Goal: Transaction & Acquisition: Book appointment/travel/reservation

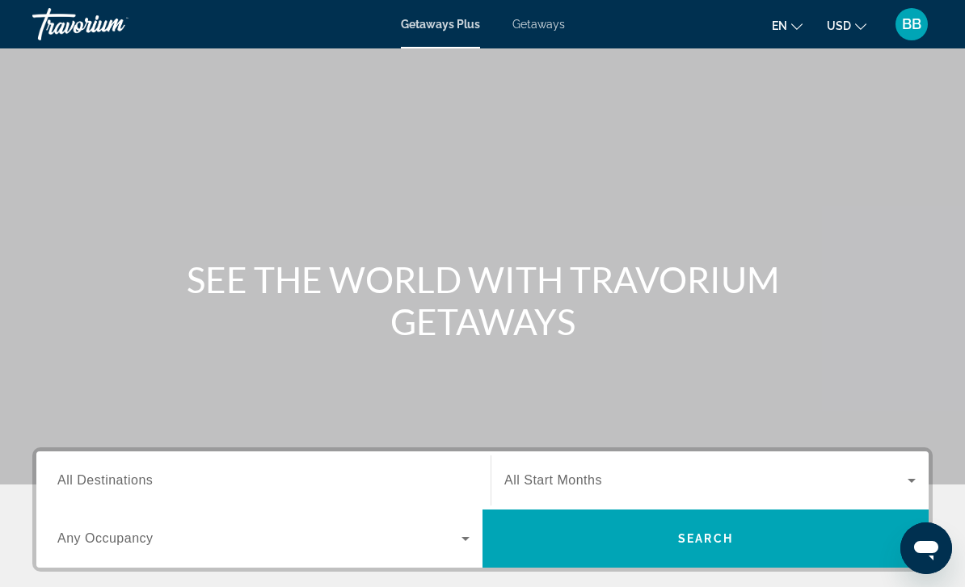
click at [545, 27] on span "Getaways" at bounding box center [538, 24] width 53 height 13
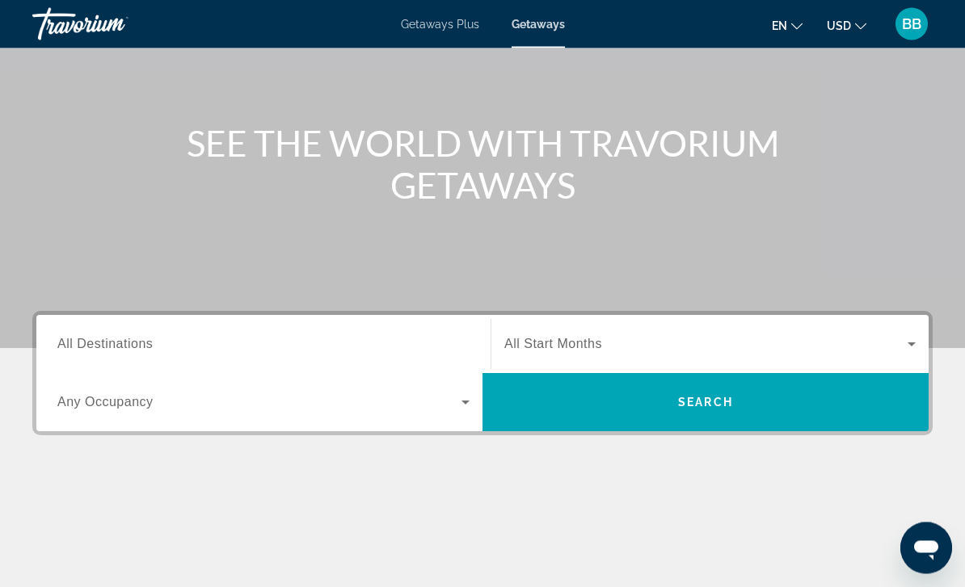
scroll to position [137, 0]
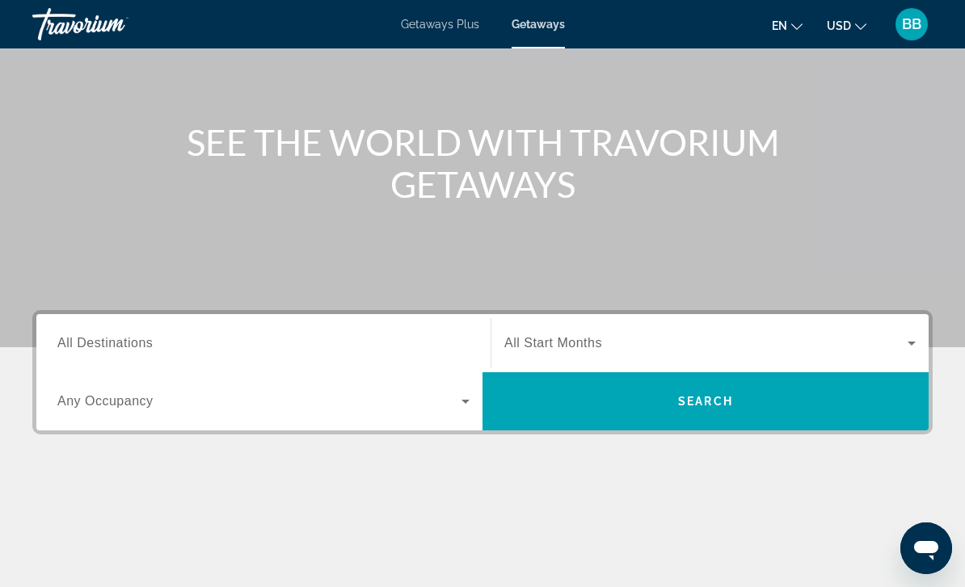
click at [450, 343] on input "Destination All Destinations" at bounding box center [263, 344] width 412 height 19
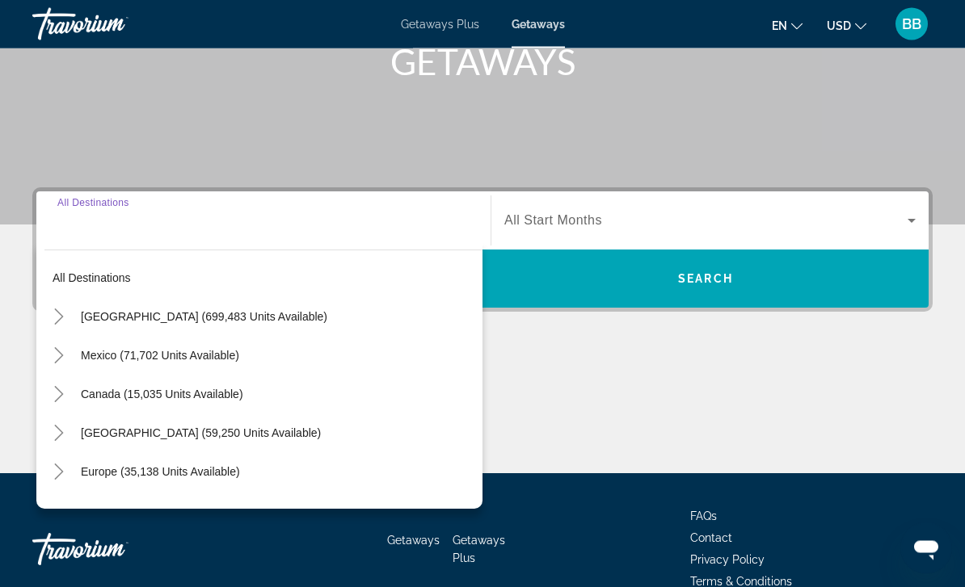
scroll to position [293, 0]
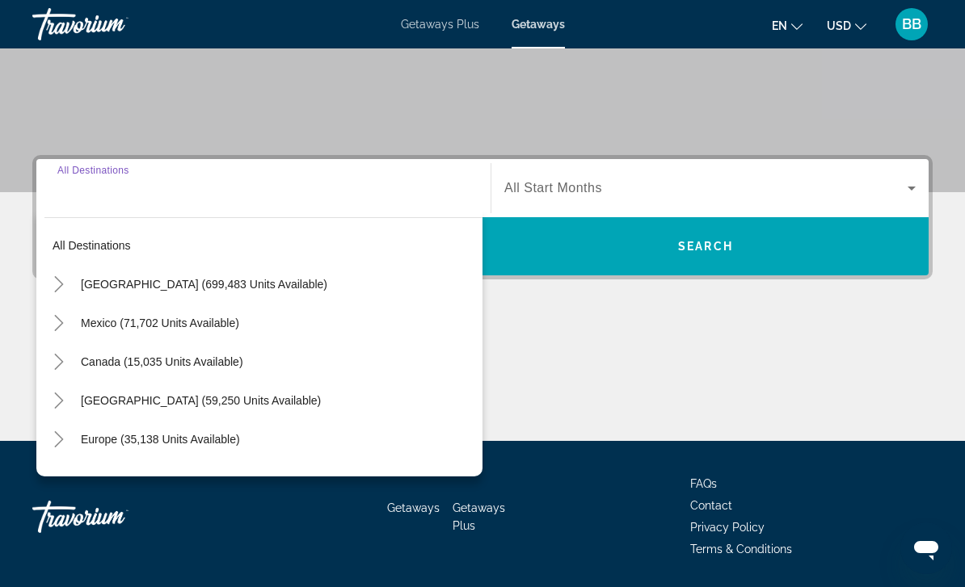
click at [271, 286] on span "United States (699,483 units available)" at bounding box center [204, 284] width 246 height 13
type input "**********"
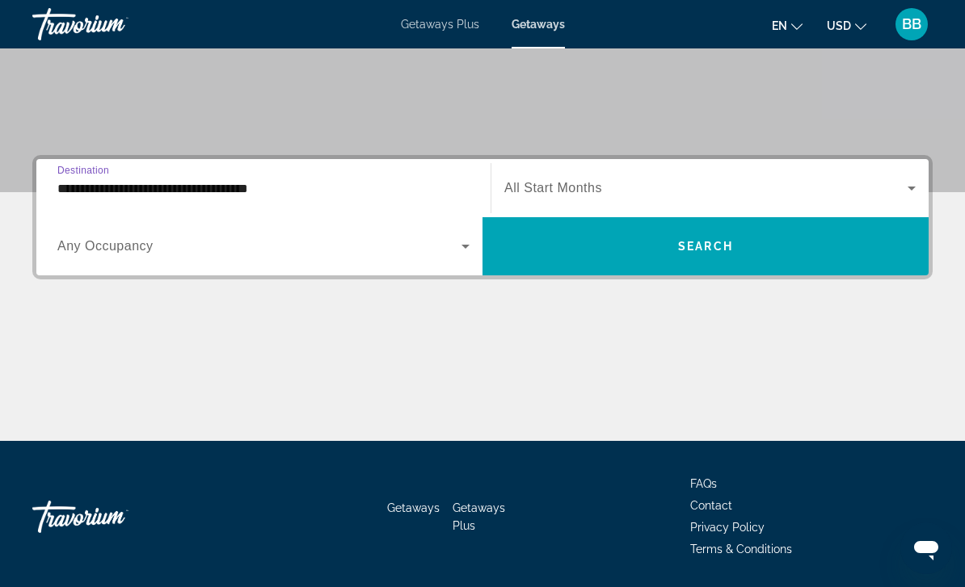
click at [726, 258] on span "Search widget" at bounding box center [705, 246] width 446 height 39
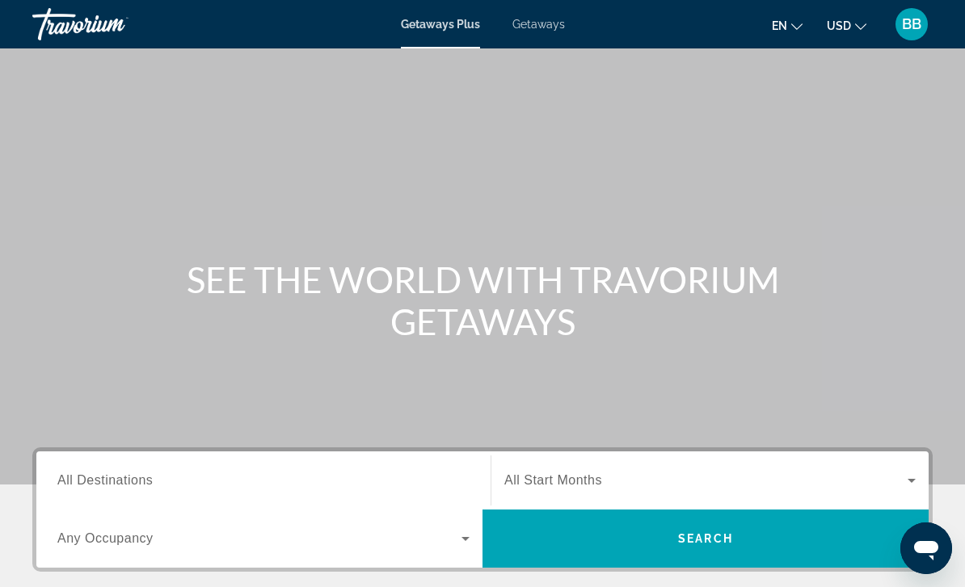
click at [399, 484] on input "Destination All Destinations" at bounding box center [263, 481] width 412 height 19
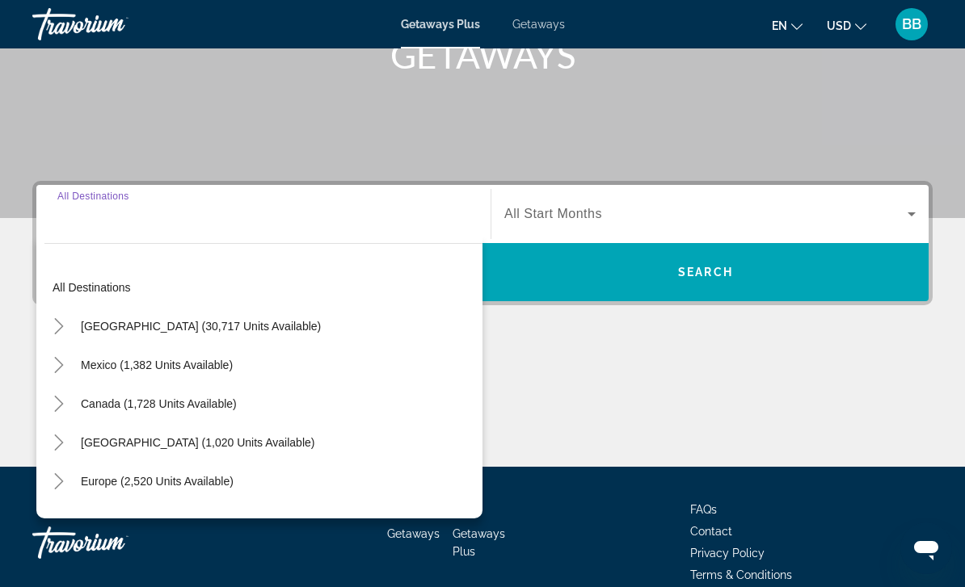
scroll to position [344, 0]
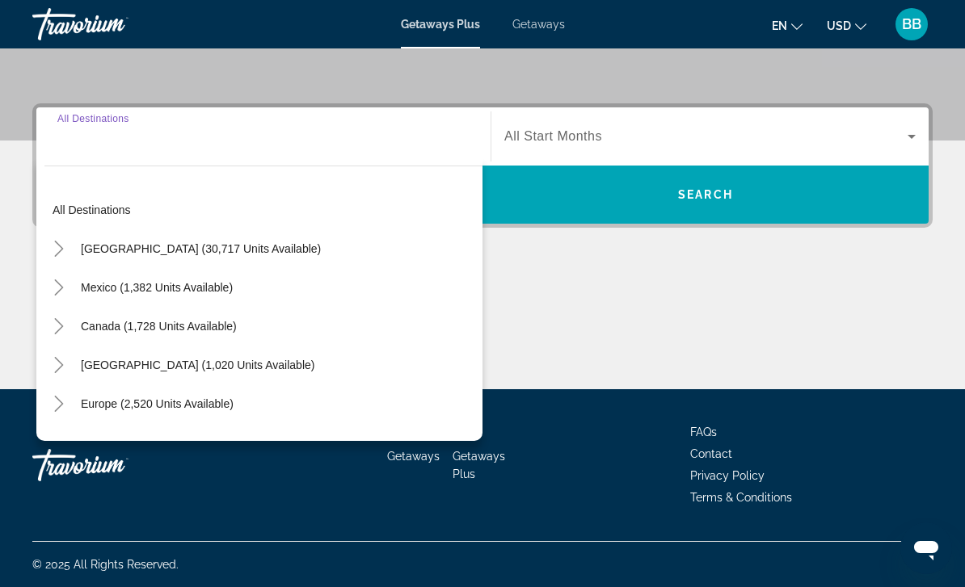
click at [233, 245] on span "[GEOGRAPHIC_DATA] (30,717 units available)" at bounding box center [201, 248] width 240 height 13
type input "**********"
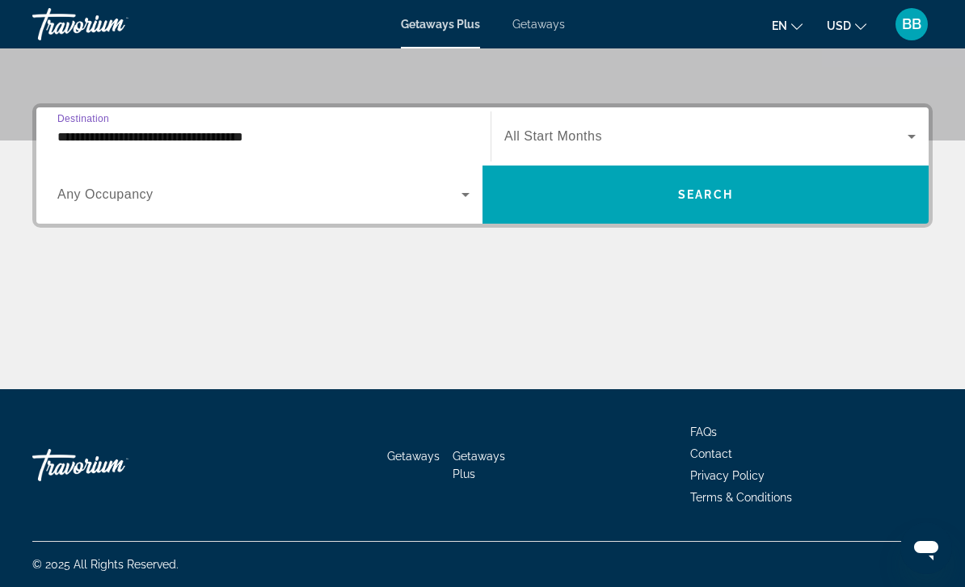
click at [640, 210] on span "Search widget" at bounding box center [705, 194] width 446 height 39
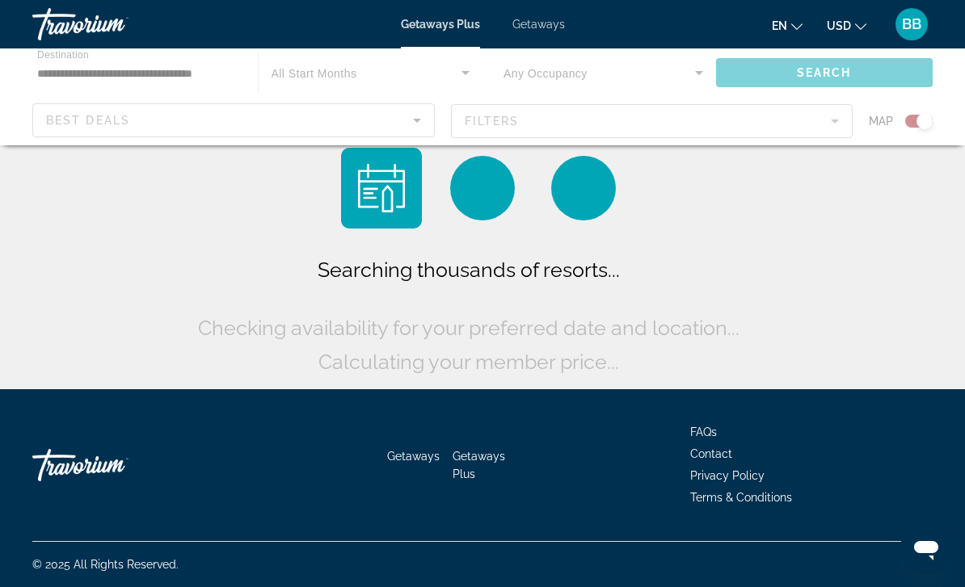
scroll to position [52, 0]
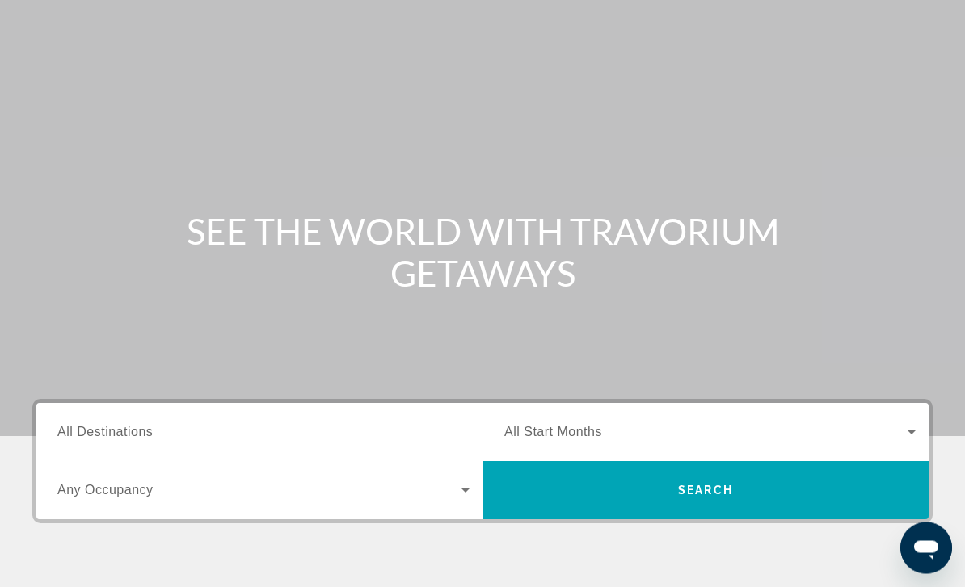
click at [432, 439] on input "Destination All Destinations" at bounding box center [263, 433] width 412 height 19
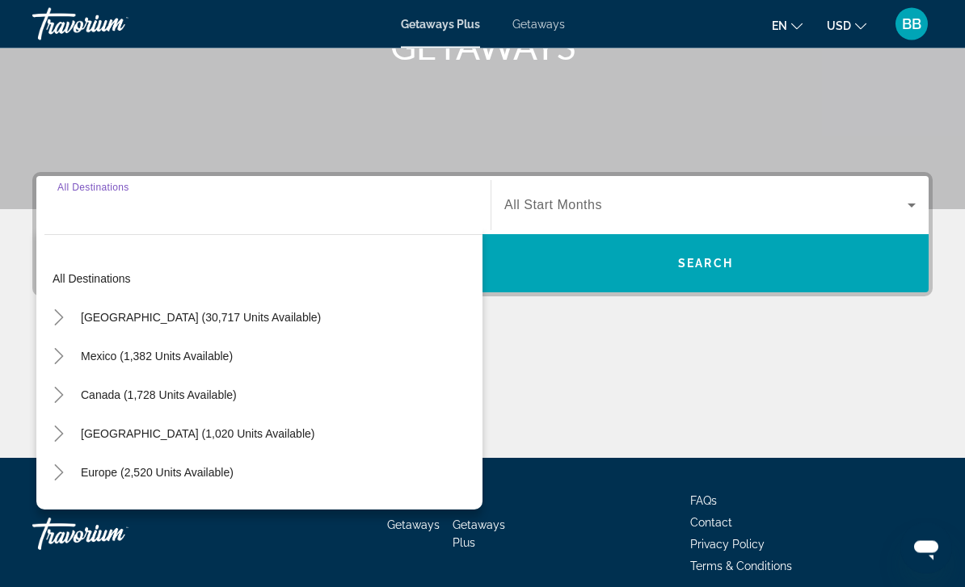
scroll to position [293, 0]
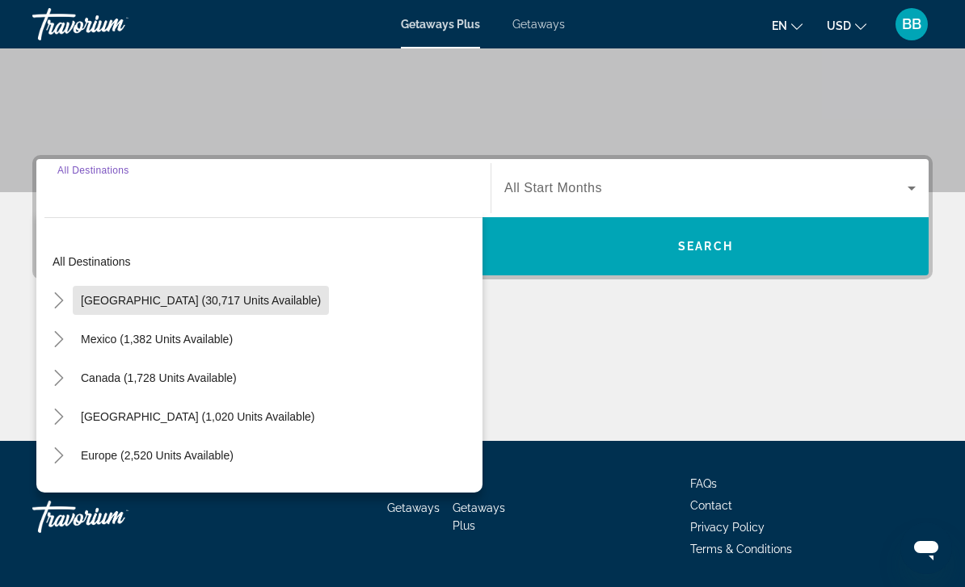
click at [250, 309] on span "Search widget" at bounding box center [201, 300] width 256 height 39
type input "**********"
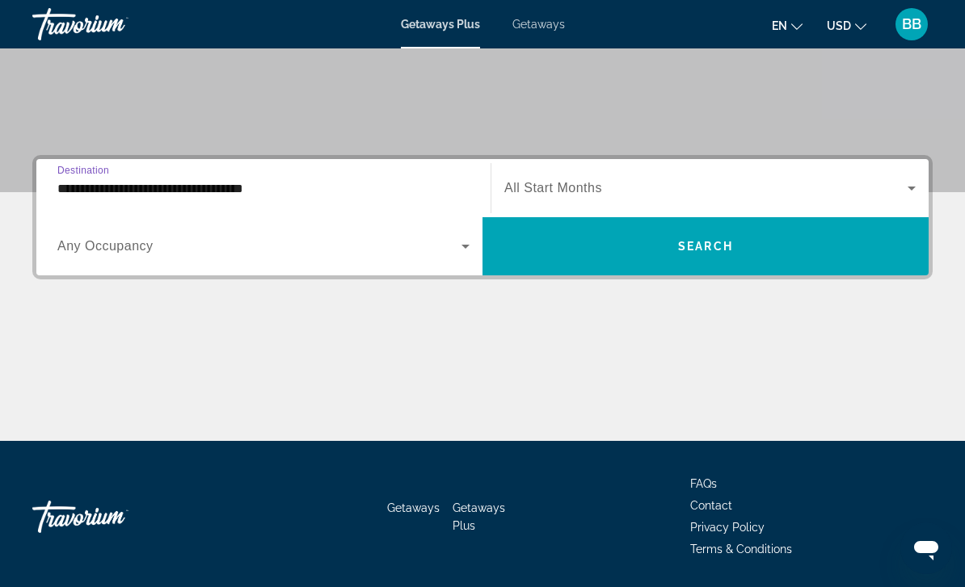
click at [694, 255] on span "Search widget" at bounding box center [705, 246] width 446 height 39
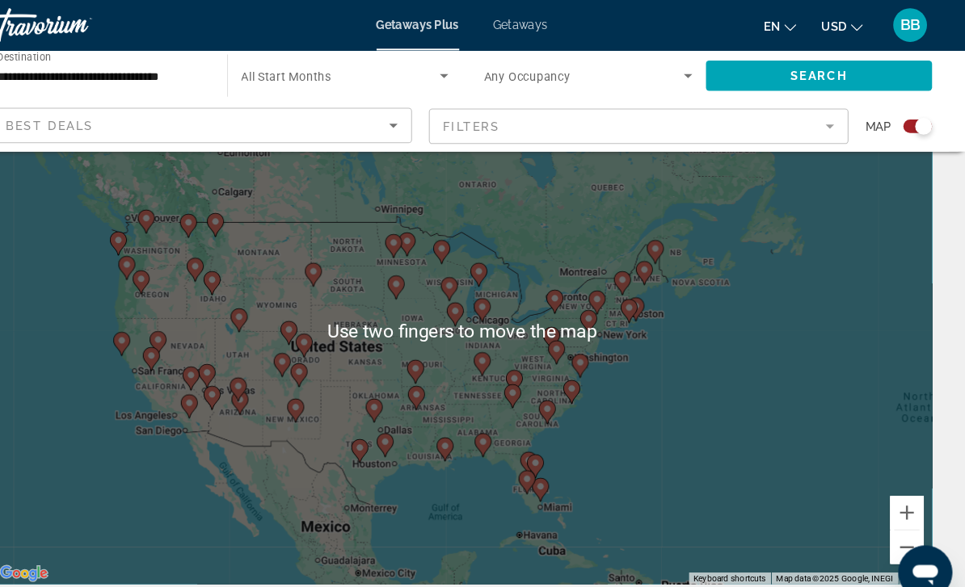
scroll to position [87, 0]
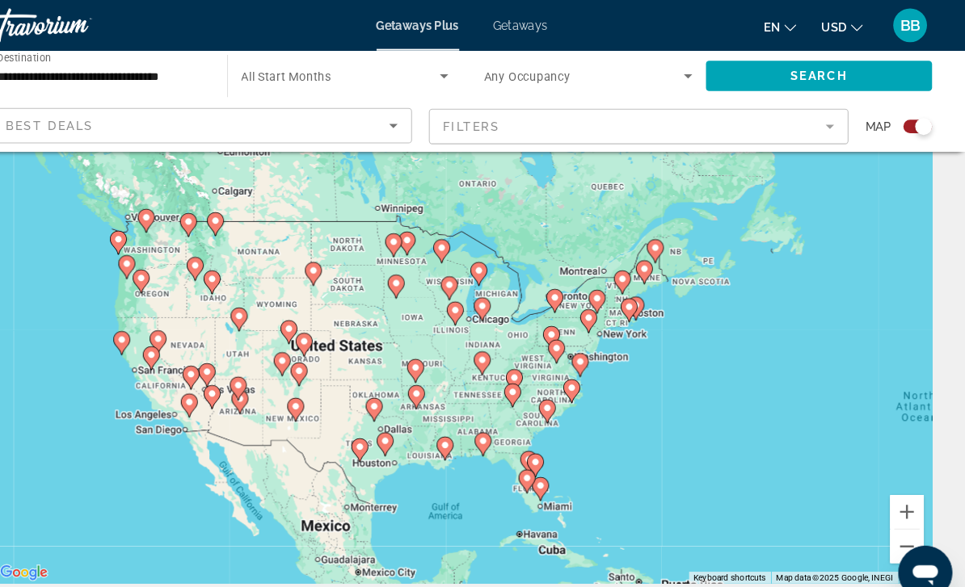
click at [892, 485] on button "Zoom in" at bounding box center [908, 490] width 32 height 32
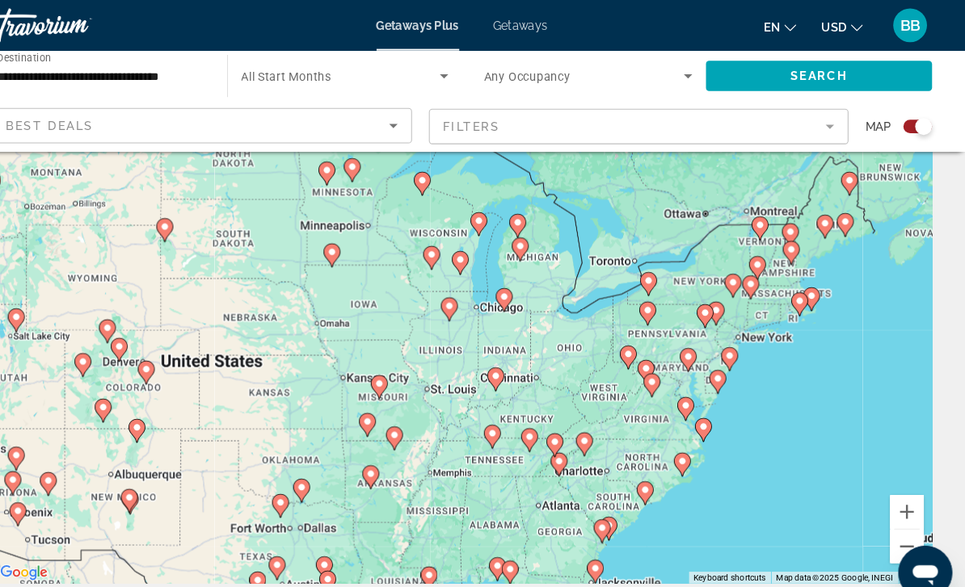
click at [892, 490] on button "Zoom in" at bounding box center [908, 490] width 32 height 32
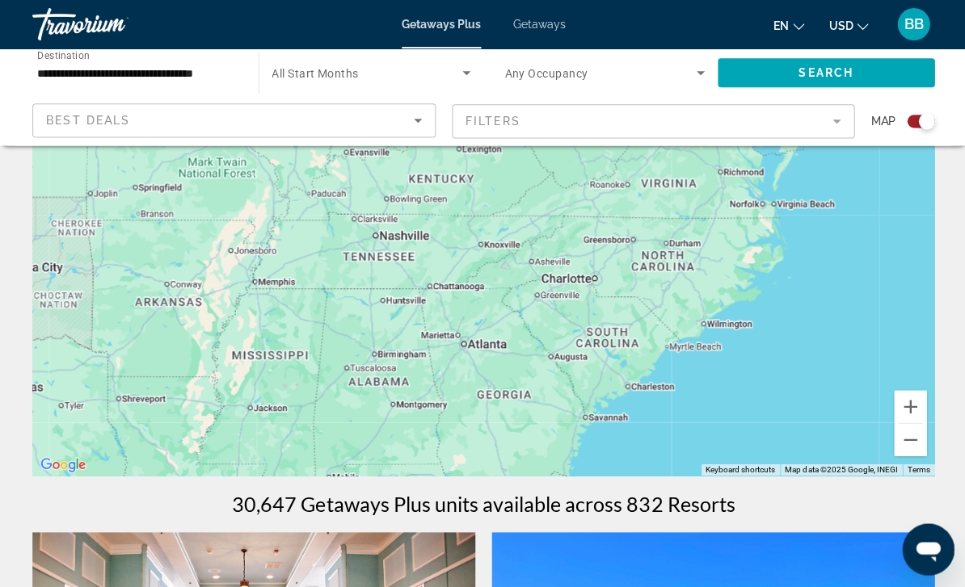
scroll to position [161, 0]
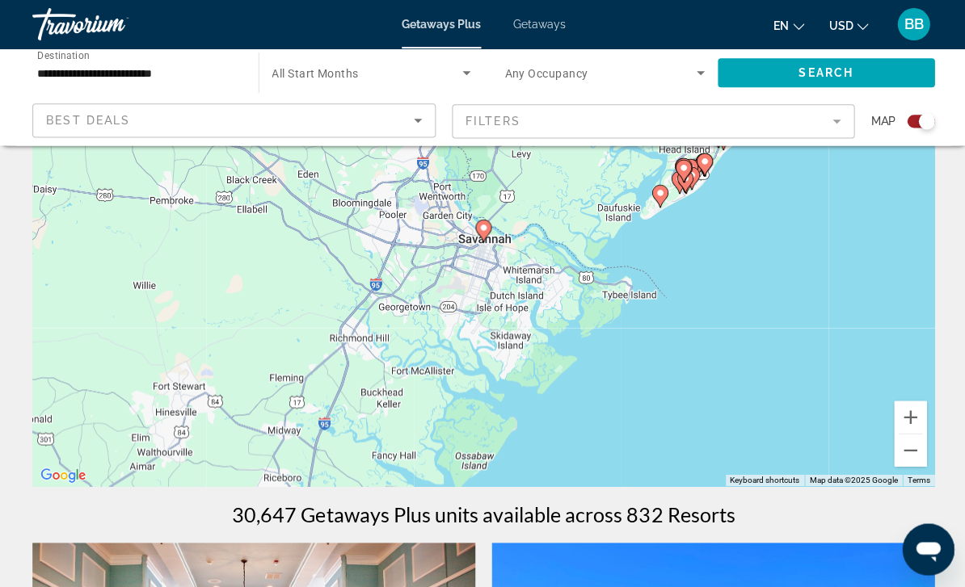
click at [629, 70] on span "Search widget" at bounding box center [599, 72] width 192 height 19
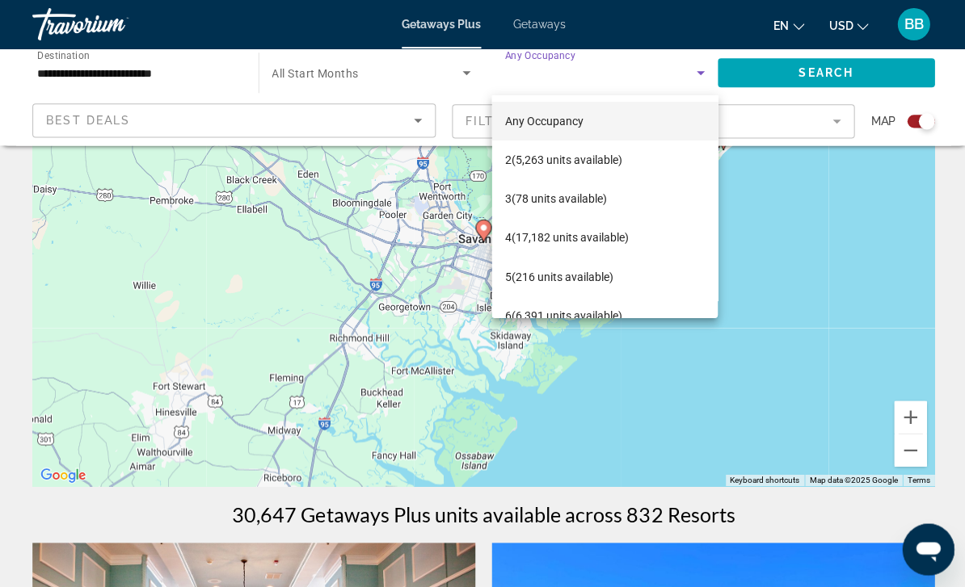
click at [805, 259] on div at bounding box center [482, 293] width 965 height 587
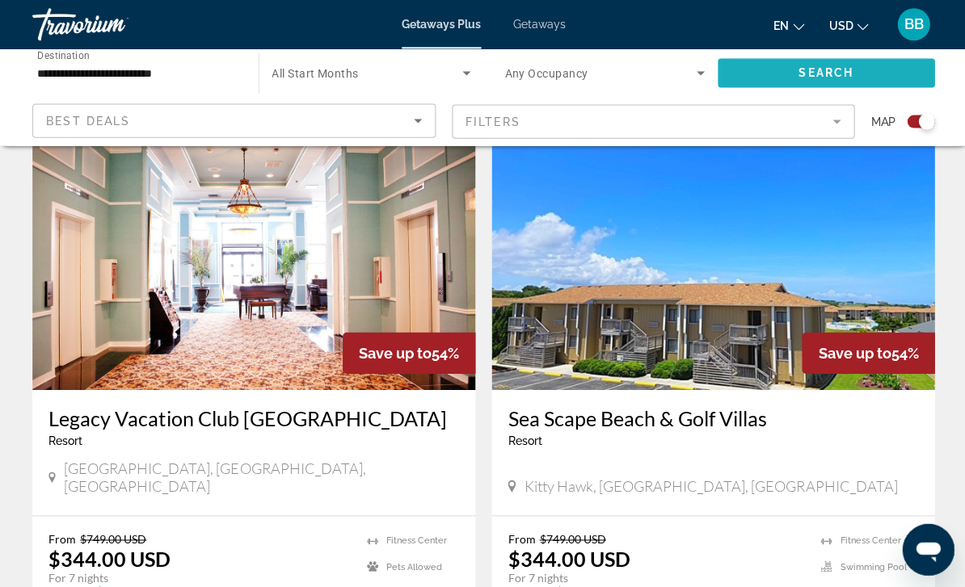
scroll to position [352, 0]
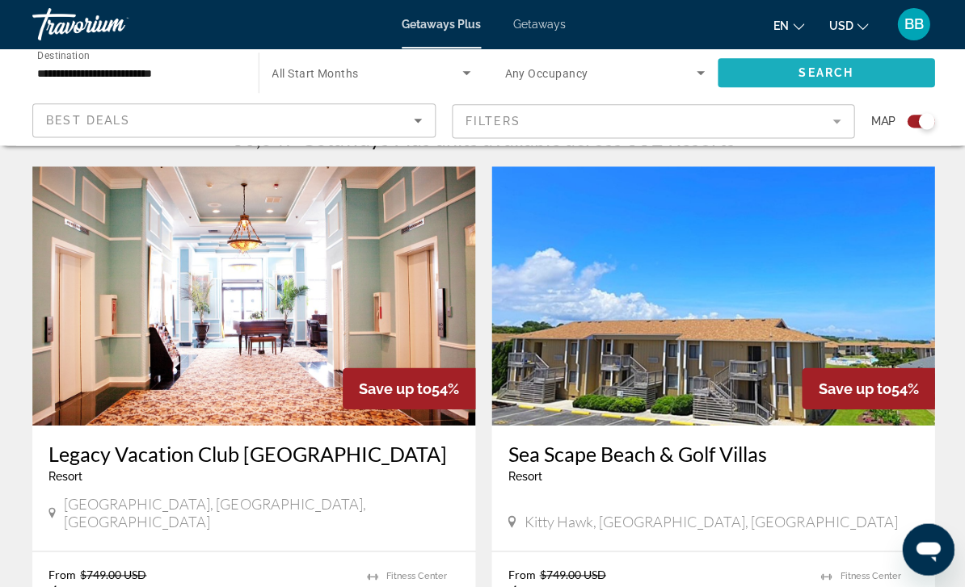
click at [851, 77] on span "Search" at bounding box center [824, 72] width 55 height 13
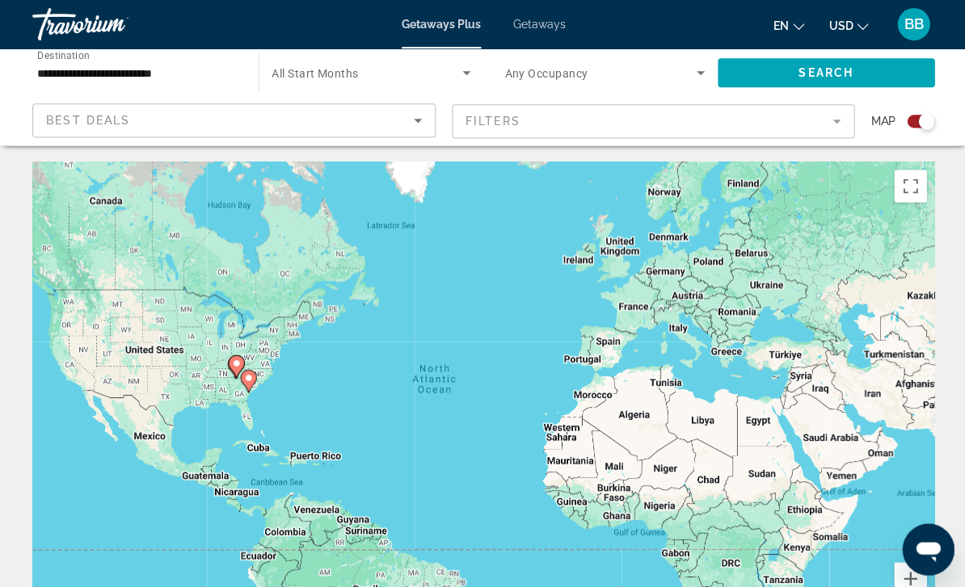
click at [165, 80] on input "**********" at bounding box center [137, 73] width 200 height 19
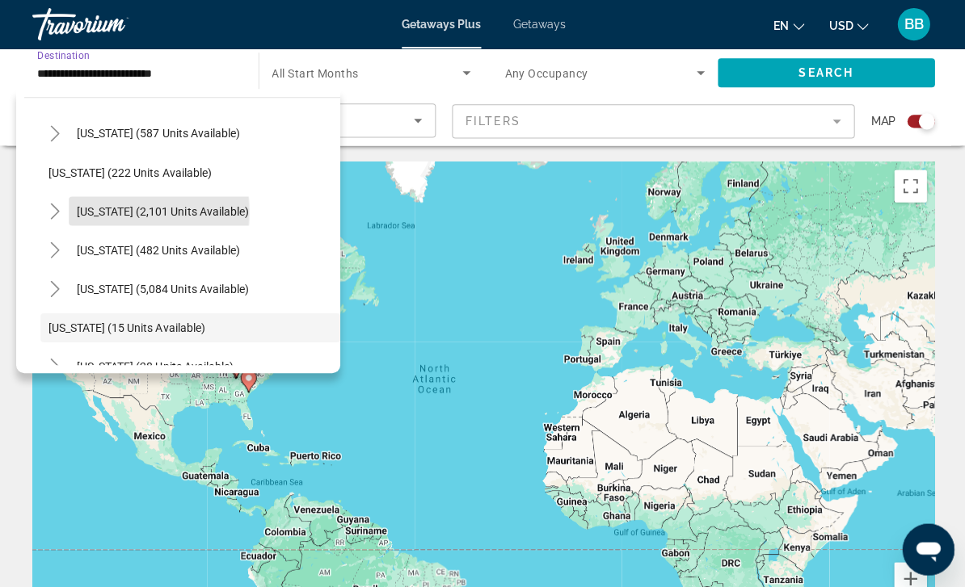
scroll to position [85, 0]
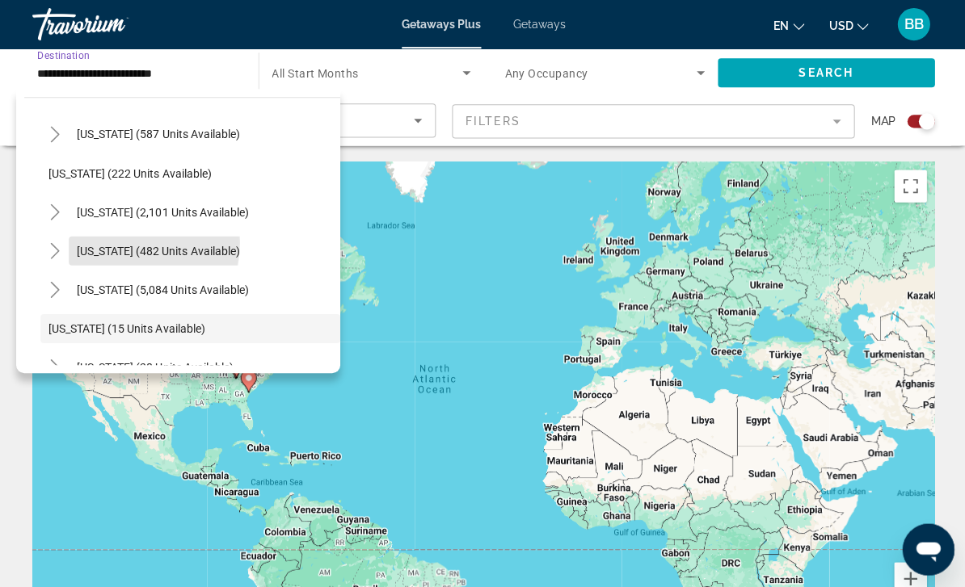
click at [92, 242] on span "Search widget" at bounding box center [158, 250] width 179 height 39
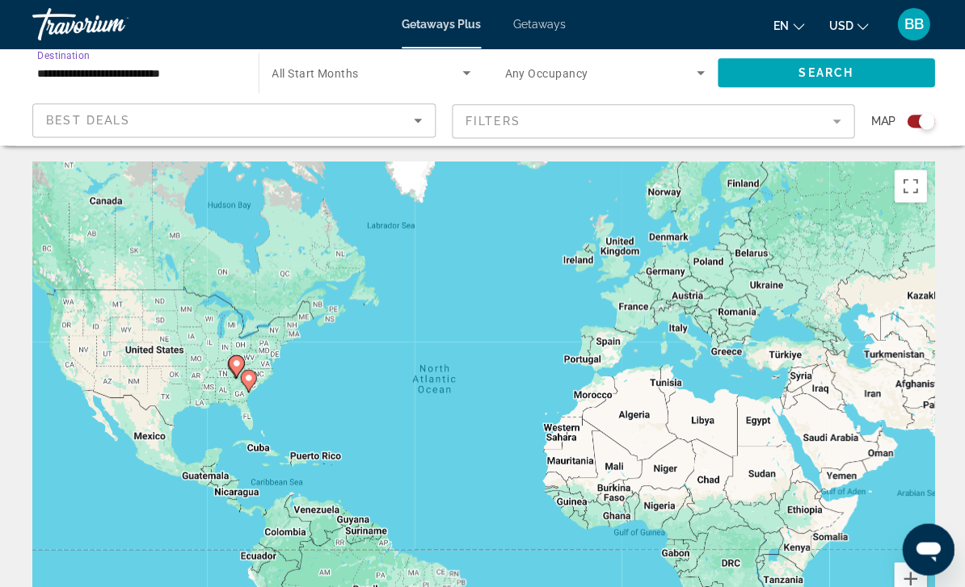
click at [865, 86] on span "Search widget" at bounding box center [824, 72] width 217 height 39
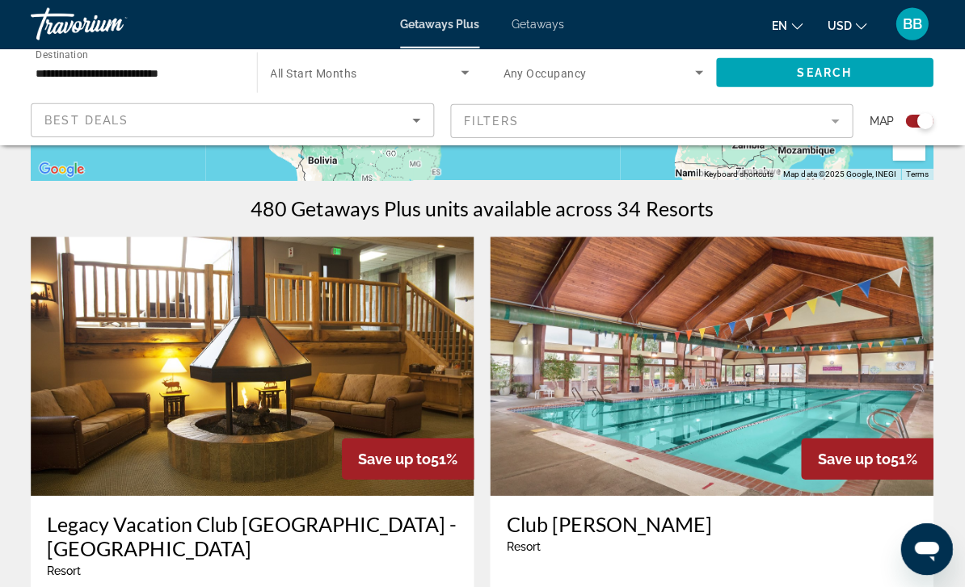
scroll to position [469, 0]
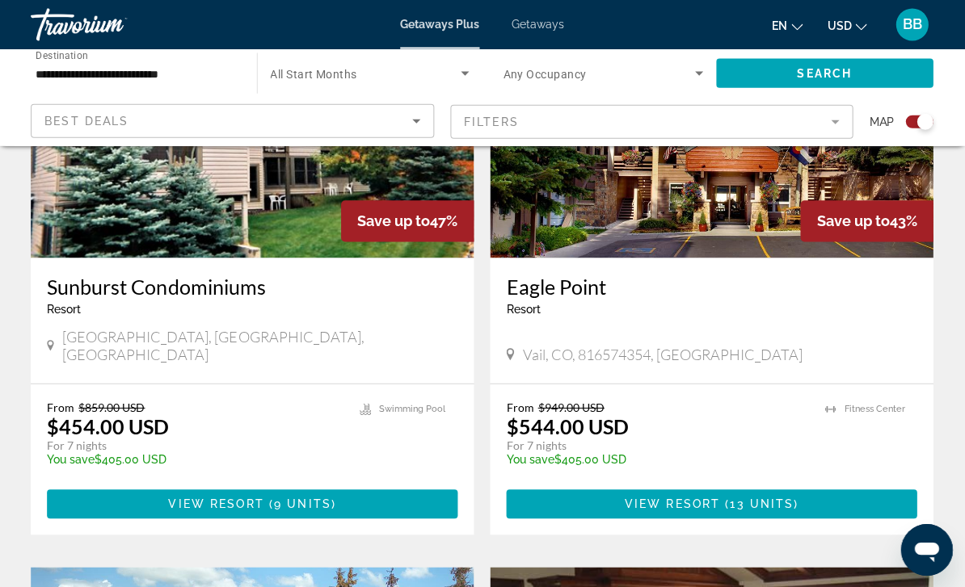
click at [102, 72] on input "**********" at bounding box center [137, 73] width 200 height 19
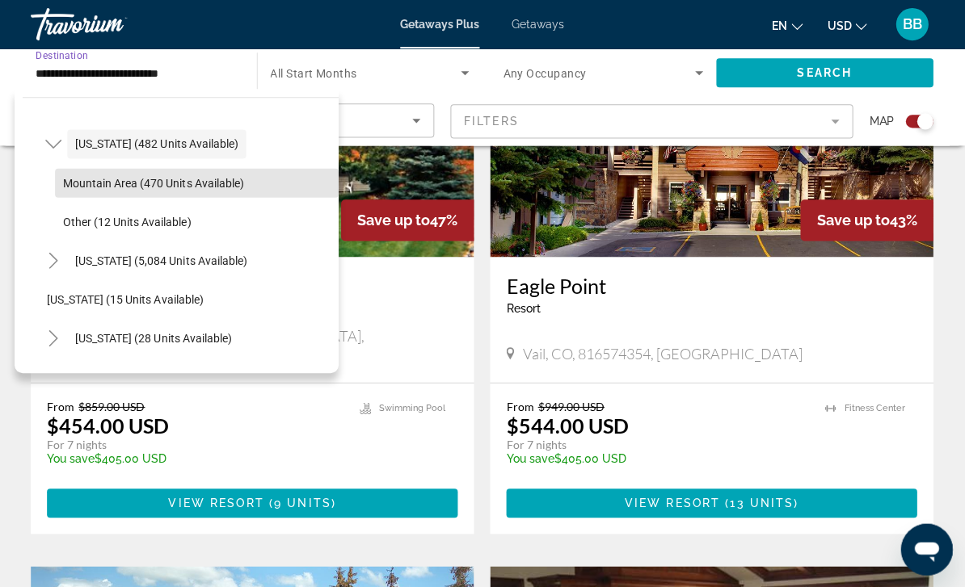
scroll to position [196, 0]
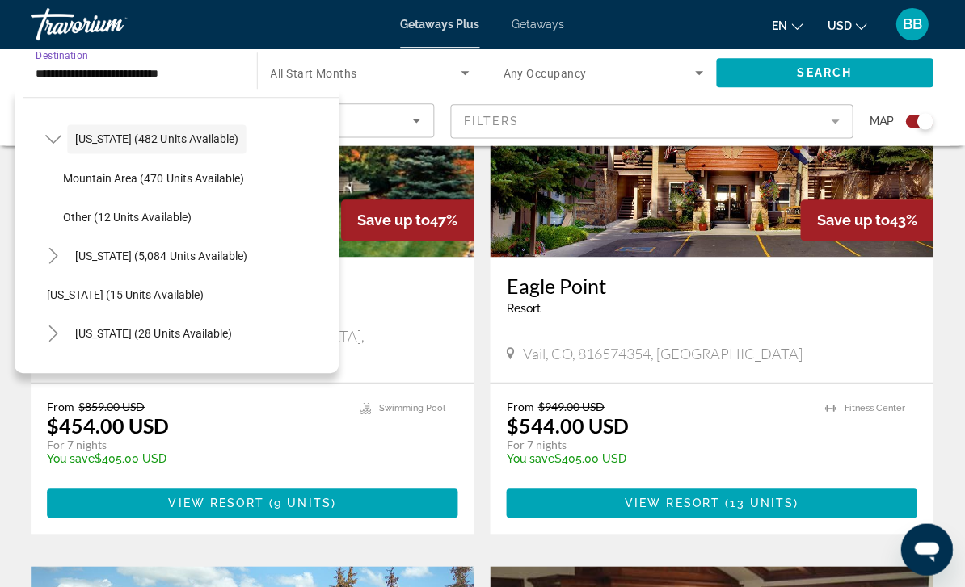
click at [83, 254] on span "Florida (5,084 units available)" at bounding box center [162, 255] width 171 height 13
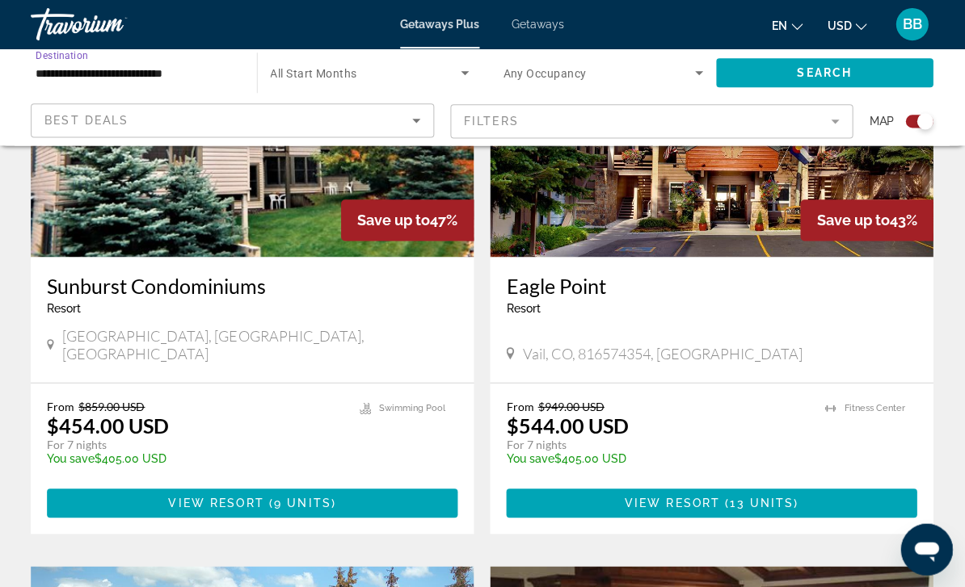
click at [872, 75] on span "Search widget" at bounding box center [824, 72] width 217 height 39
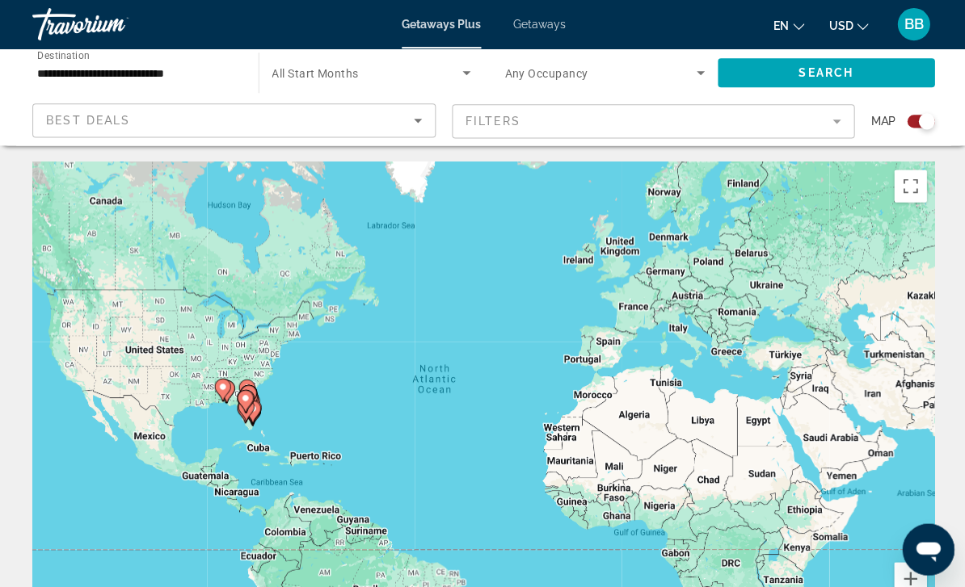
click at [141, 116] on div "Best Deals" at bounding box center [229, 120] width 367 height 19
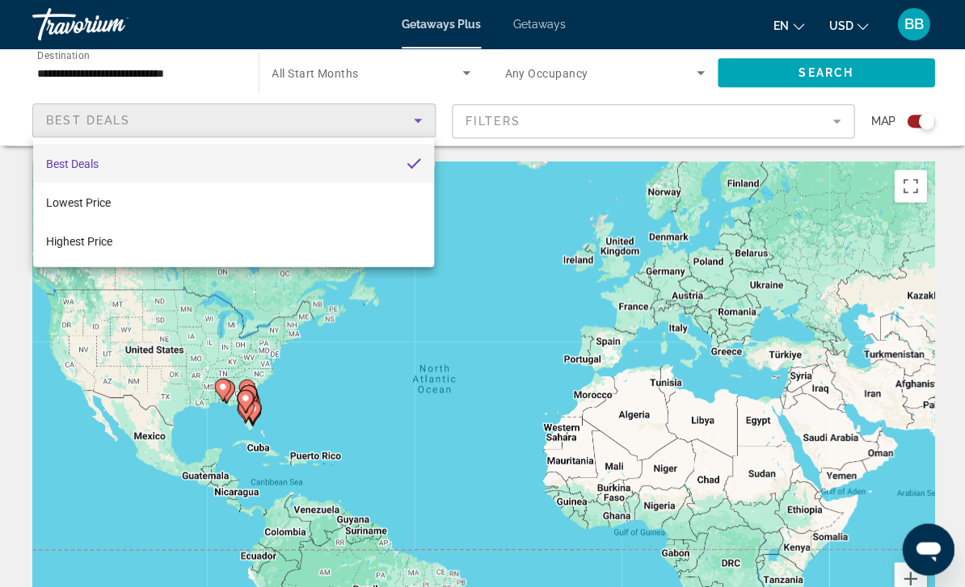
click at [752, 128] on div at bounding box center [482, 293] width 965 height 587
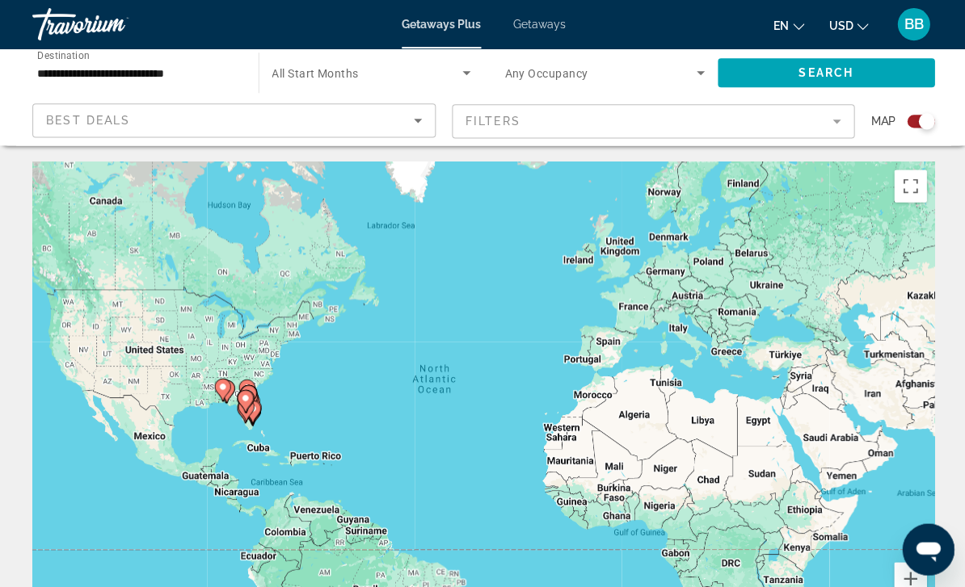
click at [761, 128] on mat-form-field "Filters" at bounding box center [652, 121] width 402 height 34
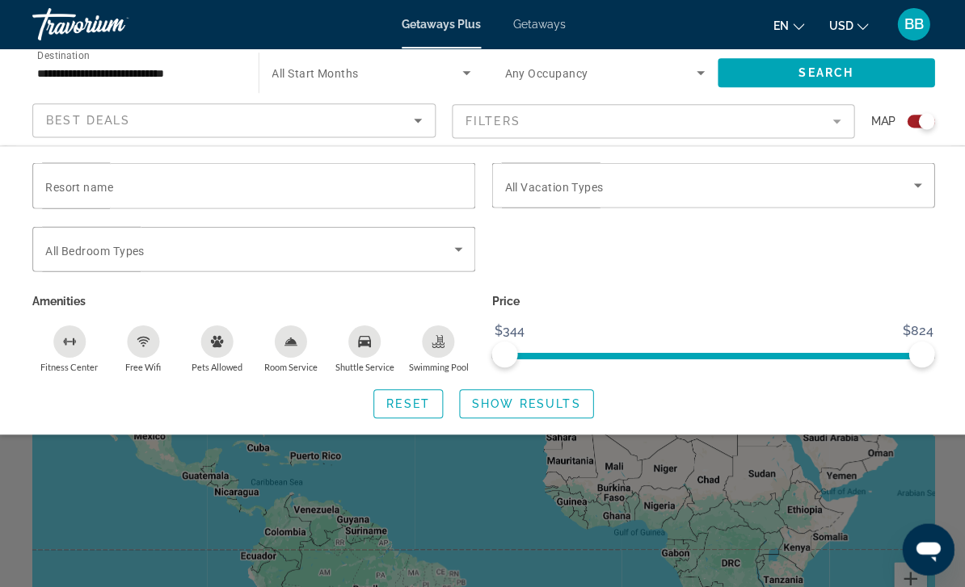
click at [905, 180] on span "Search widget" at bounding box center [707, 184] width 408 height 19
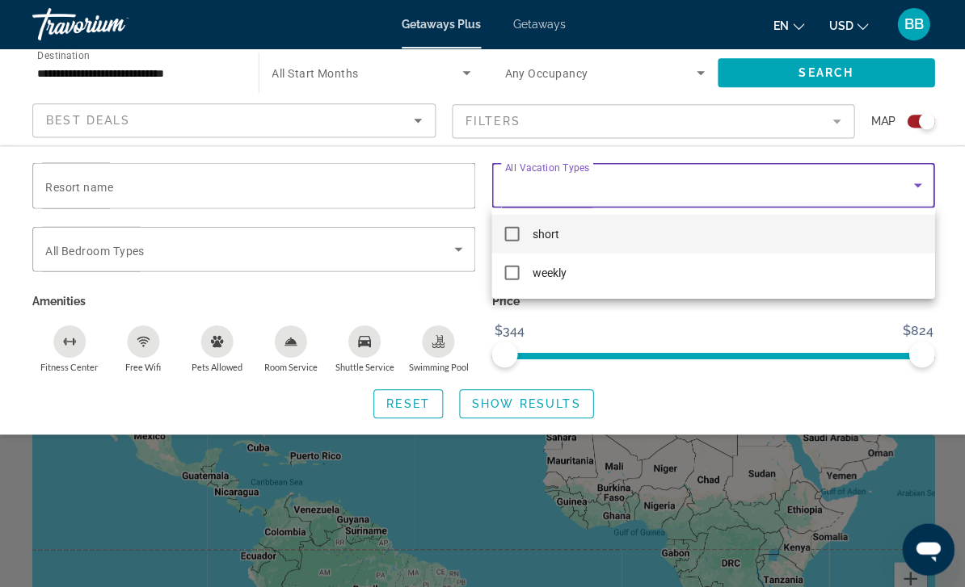
click at [906, 177] on div at bounding box center [482, 293] width 965 height 587
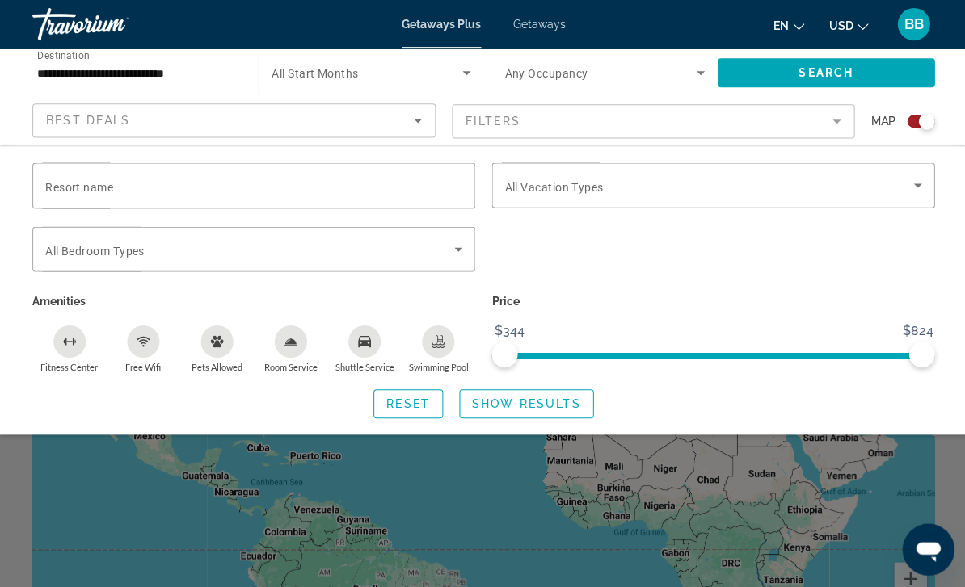
click at [442, 256] on span "Search widget" at bounding box center [249, 248] width 408 height 19
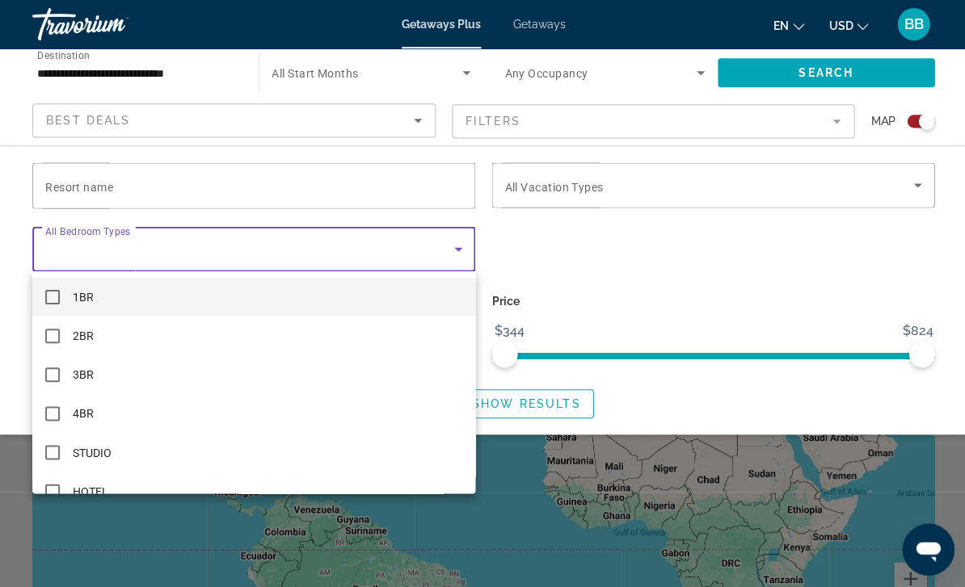
click at [455, 240] on div at bounding box center [482, 293] width 965 height 587
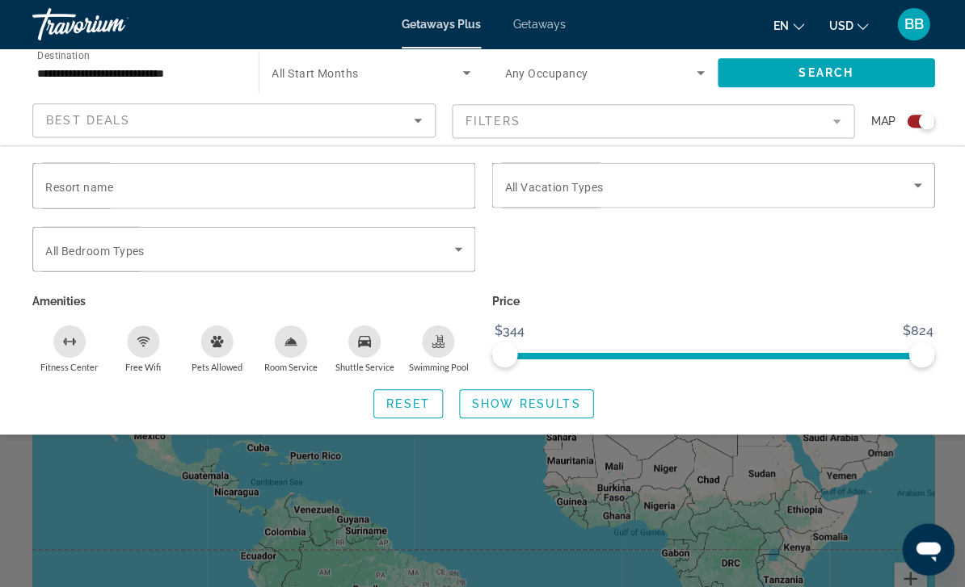
click at [410, 116] on icon "Sort by" at bounding box center [416, 120] width 19 height 19
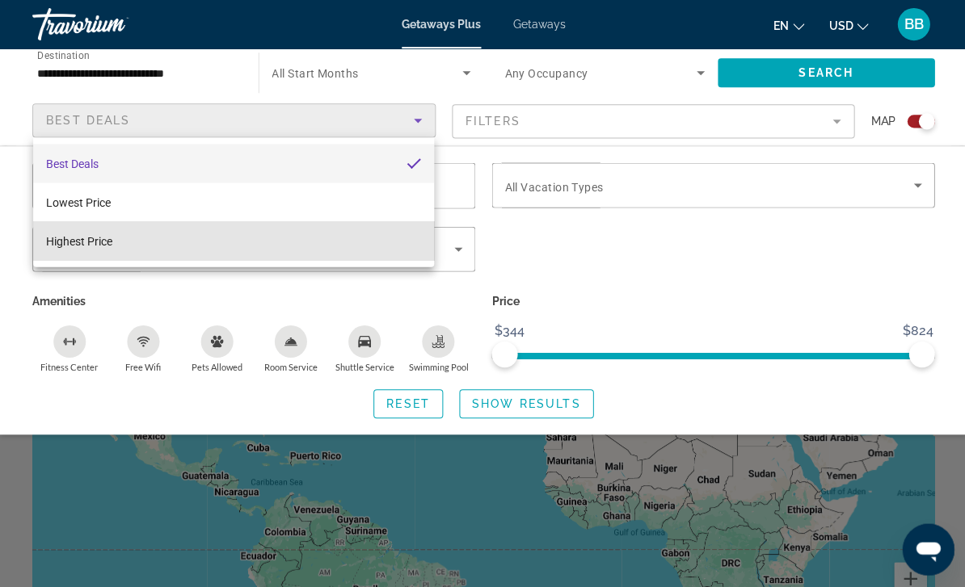
click at [342, 239] on mat-option "Highest Price" at bounding box center [233, 240] width 400 height 39
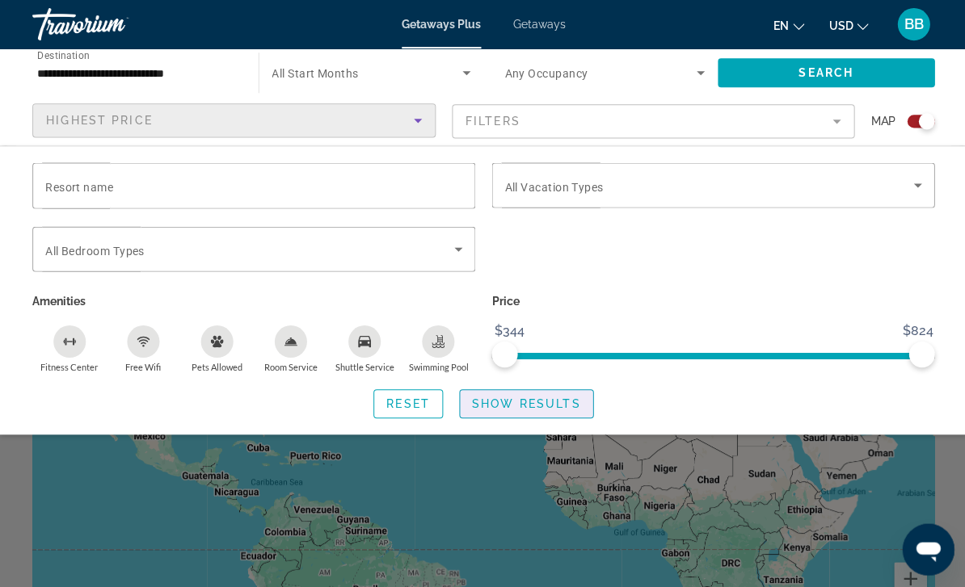
click at [551, 406] on span "Show Results" at bounding box center [525, 403] width 108 height 13
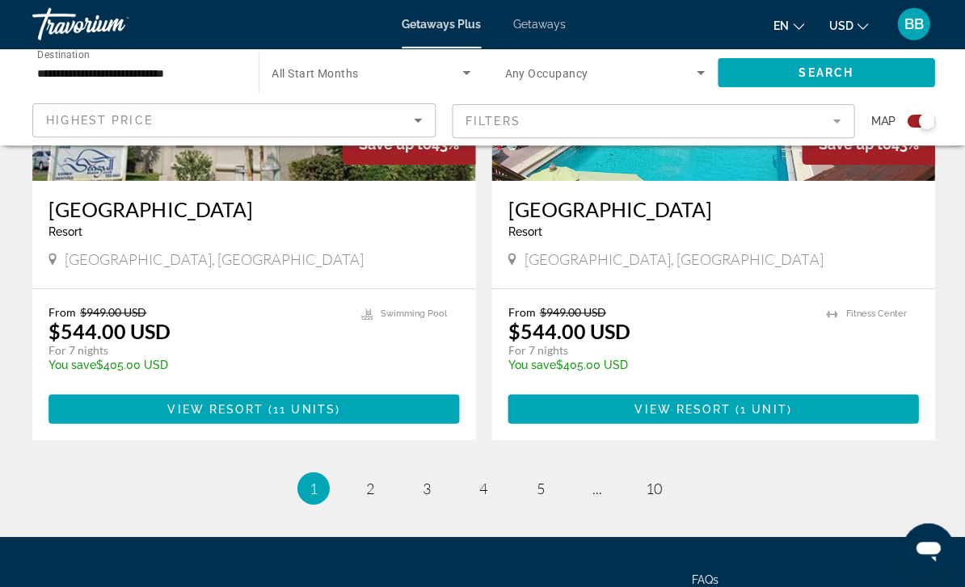
scroll to position [3649, 0]
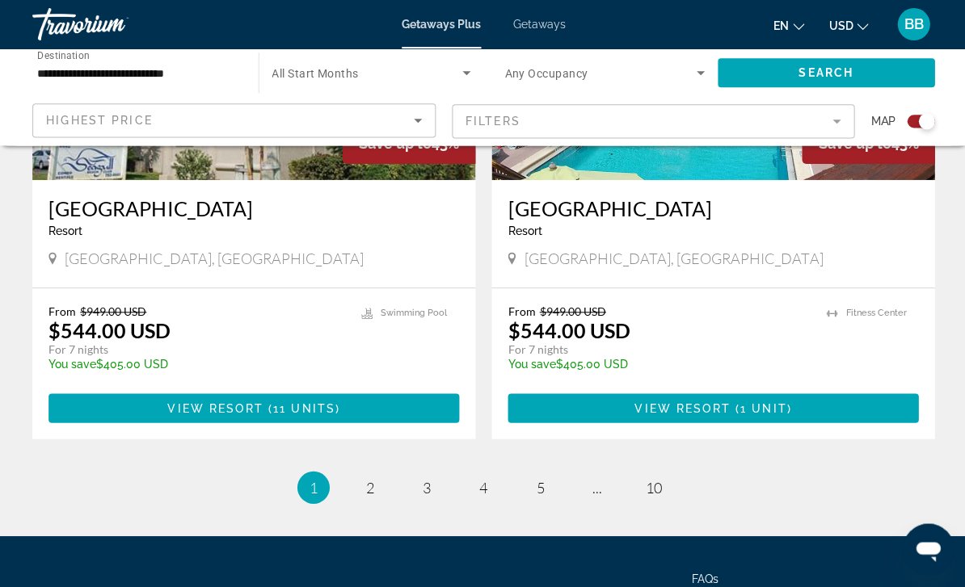
click at [80, 65] on input "**********" at bounding box center [137, 73] width 200 height 19
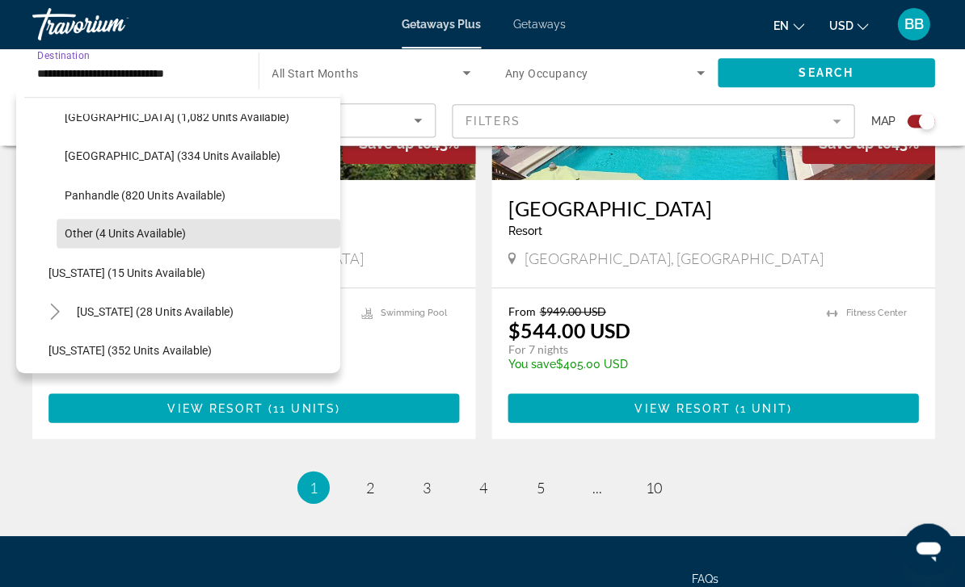
scroll to position [338, 0]
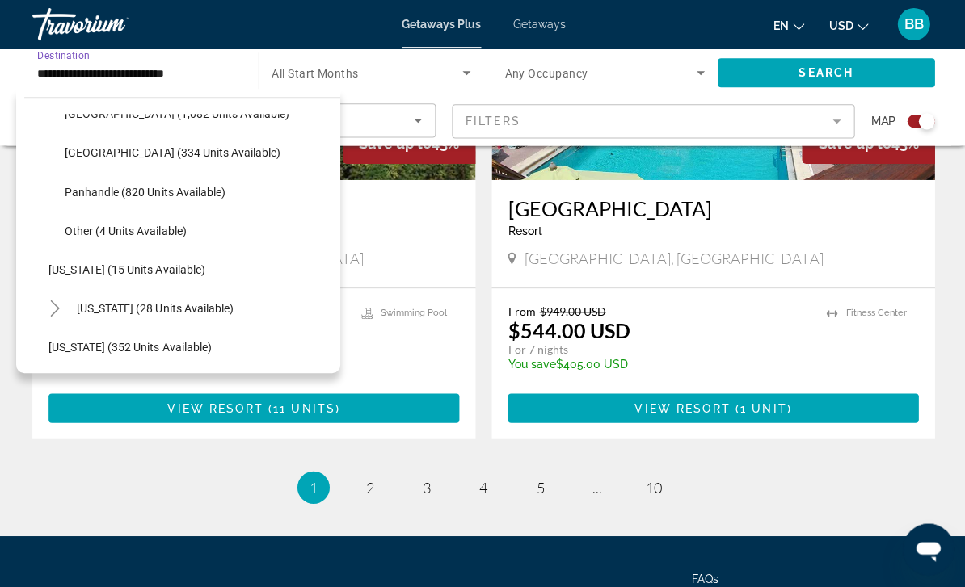
click at [74, 270] on span "Georgia (15 units available)" at bounding box center [126, 269] width 156 height 13
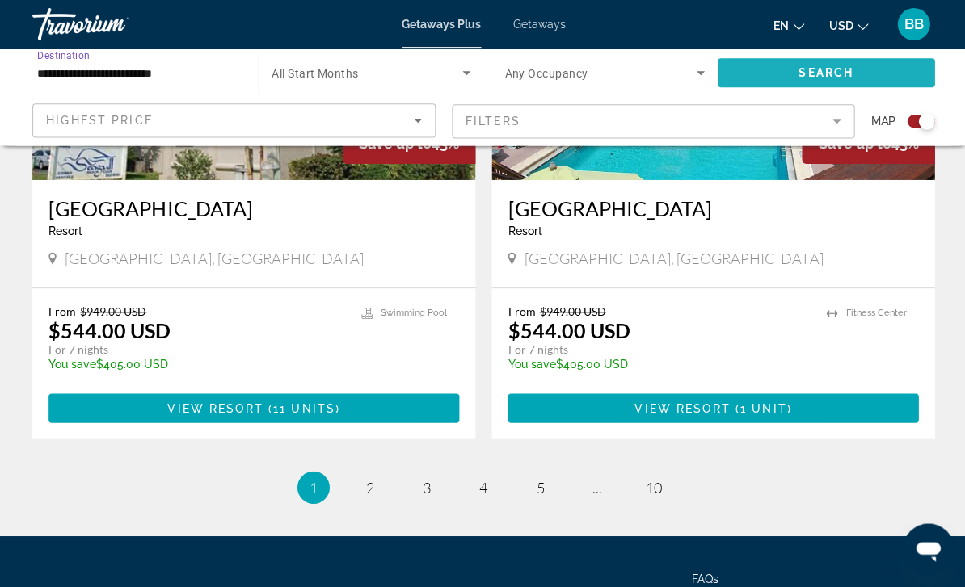
click at [852, 79] on span "Search widget" at bounding box center [824, 72] width 217 height 39
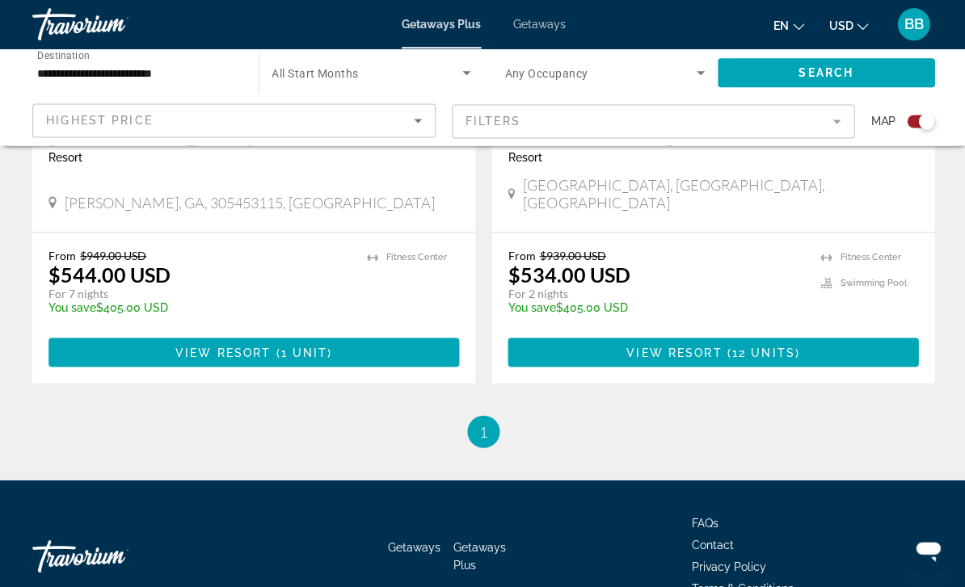
scroll to position [1426, 0]
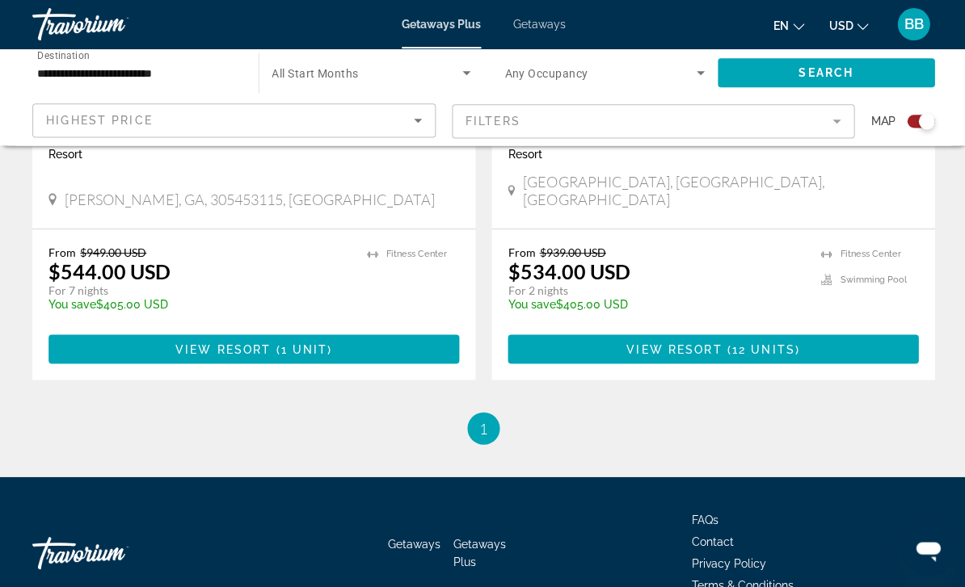
click at [103, 71] on input "**********" at bounding box center [137, 73] width 200 height 19
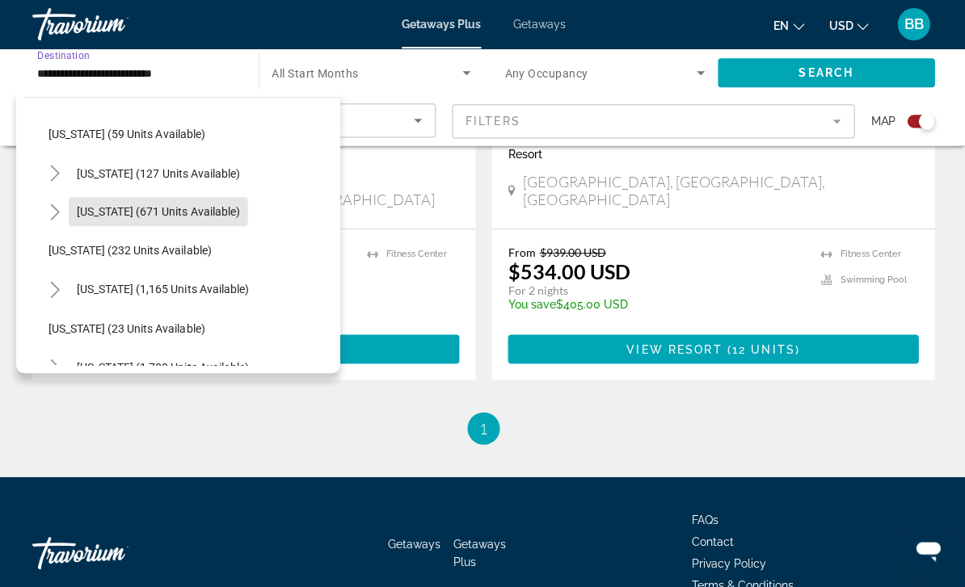
scroll to position [940, 0]
click at [102, 217] on span "Search widget" at bounding box center [158, 210] width 179 height 39
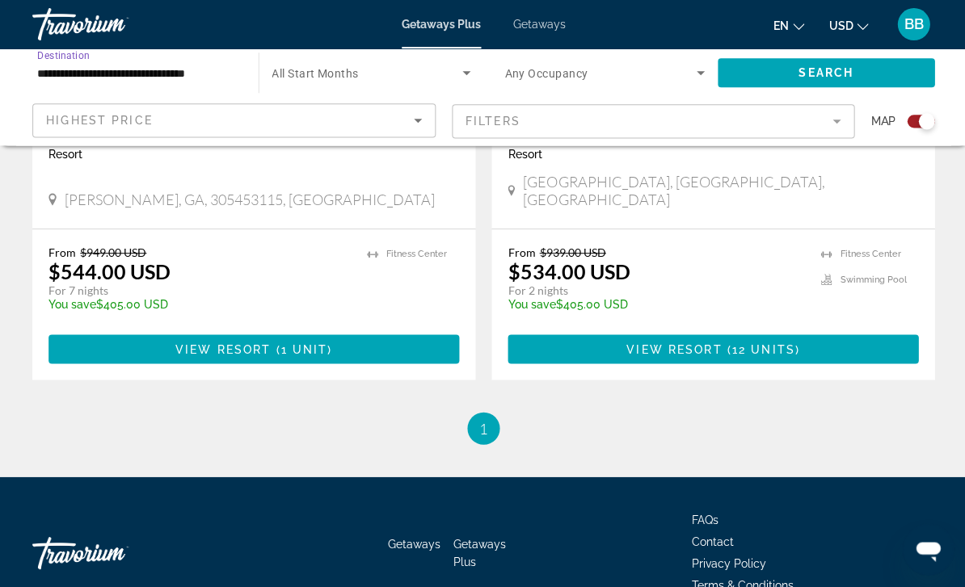
click at [847, 78] on span "Search" at bounding box center [824, 72] width 55 height 13
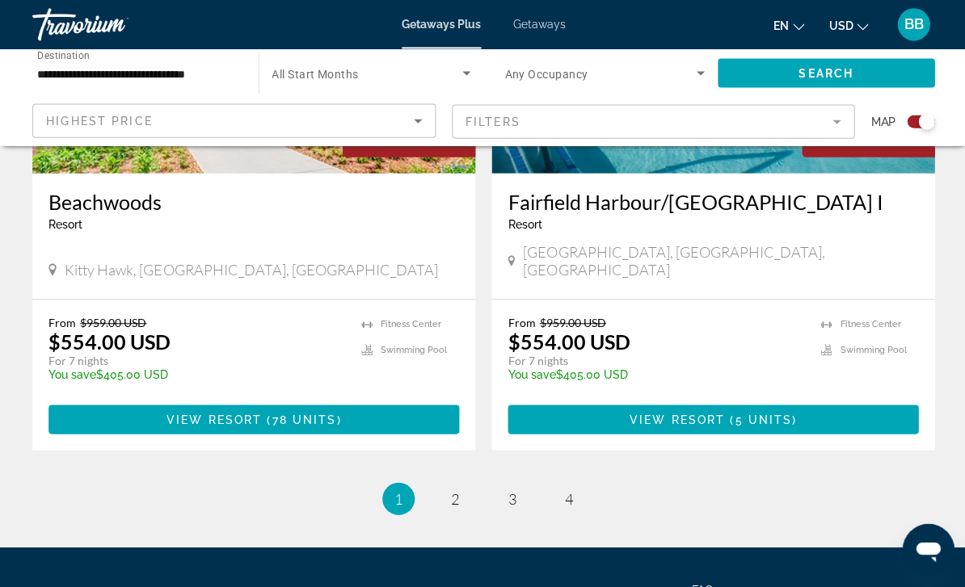
scroll to position [3649, 0]
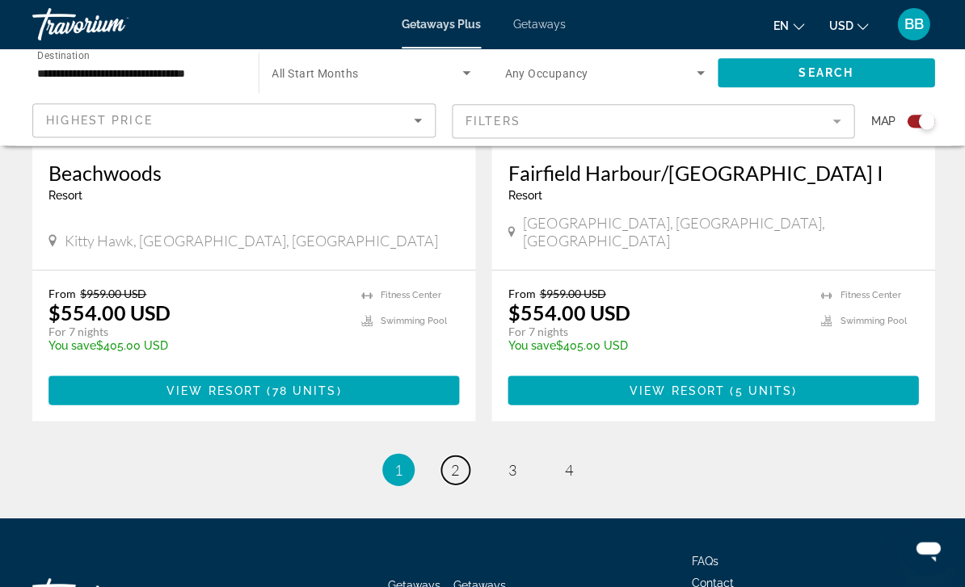
click at [461, 455] on link "page 2" at bounding box center [454, 469] width 28 height 28
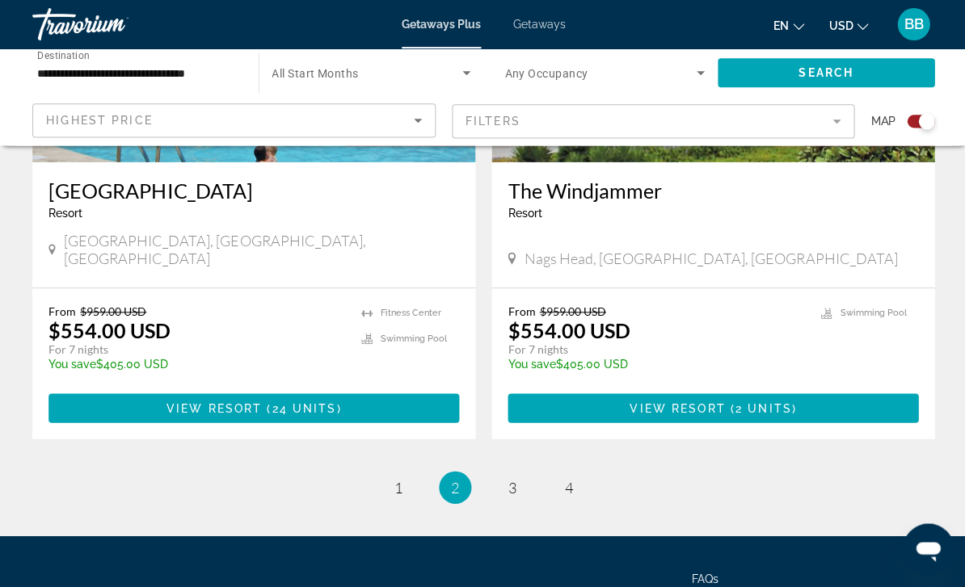
scroll to position [3649, 0]
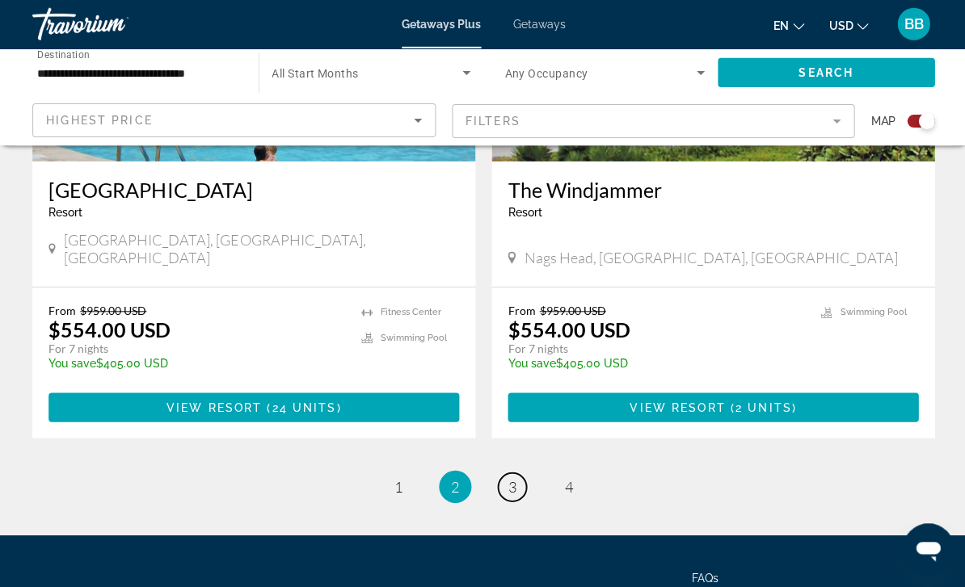
click at [518, 473] on link "page 3" at bounding box center [511, 487] width 28 height 28
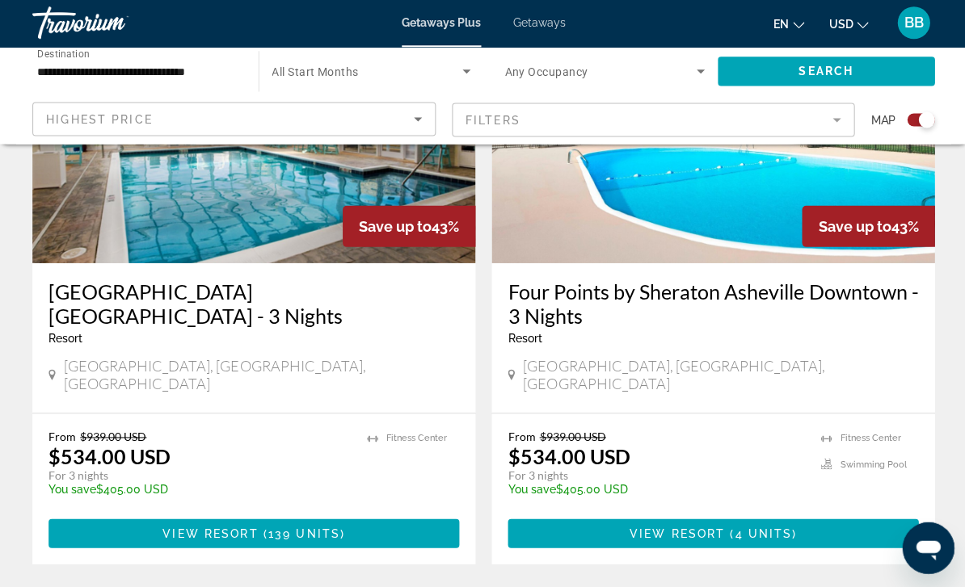
scroll to position [3559, 0]
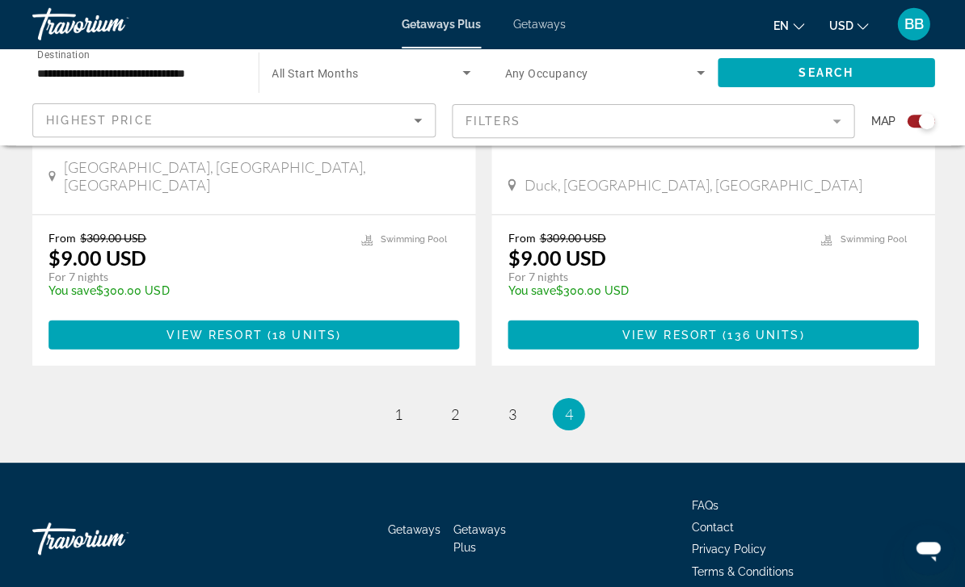
scroll to position [872, 0]
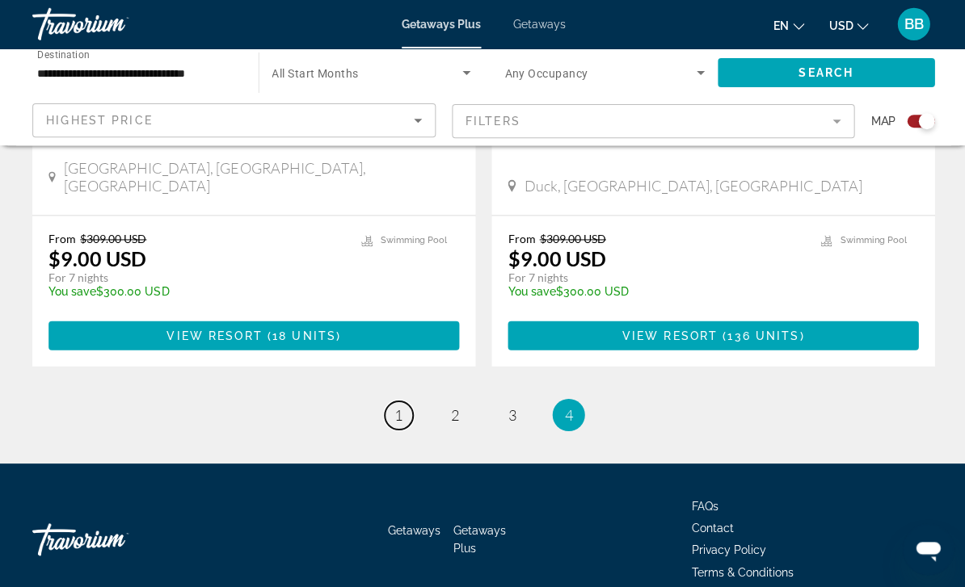
click at [410, 401] on link "page 1" at bounding box center [398, 415] width 28 height 28
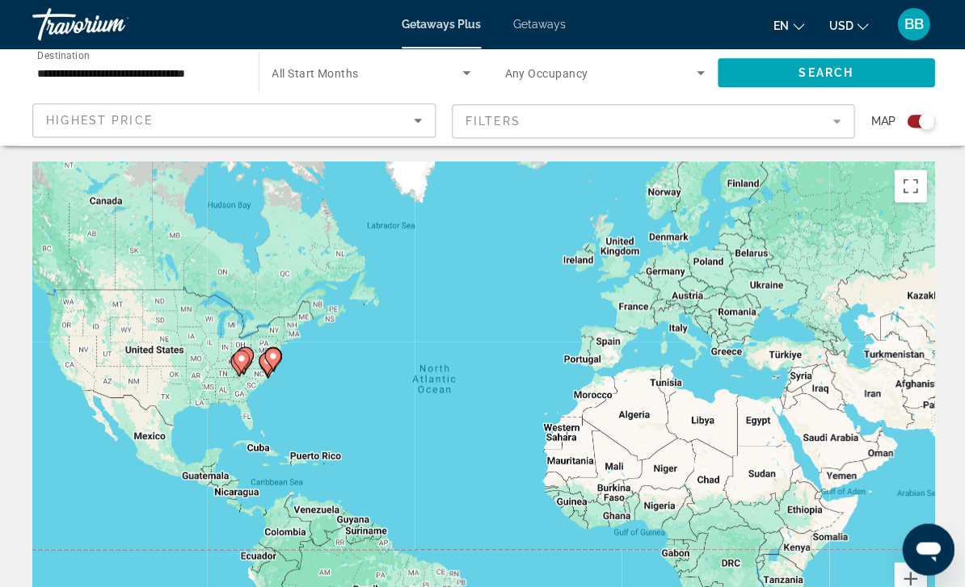
click at [187, 71] on input "**********" at bounding box center [137, 73] width 200 height 19
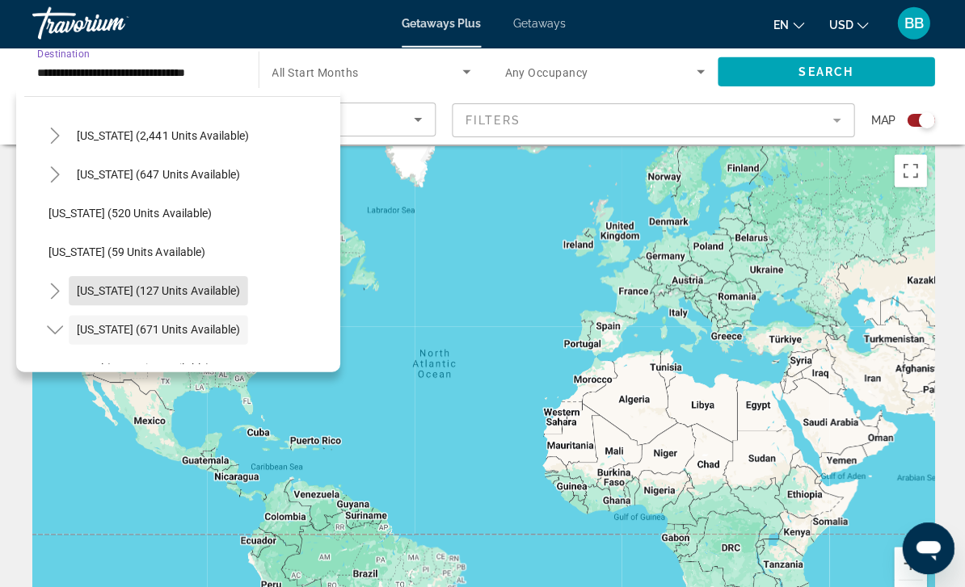
scroll to position [819, 0]
click at [166, 205] on span "Search widget" at bounding box center [189, 215] width 299 height 39
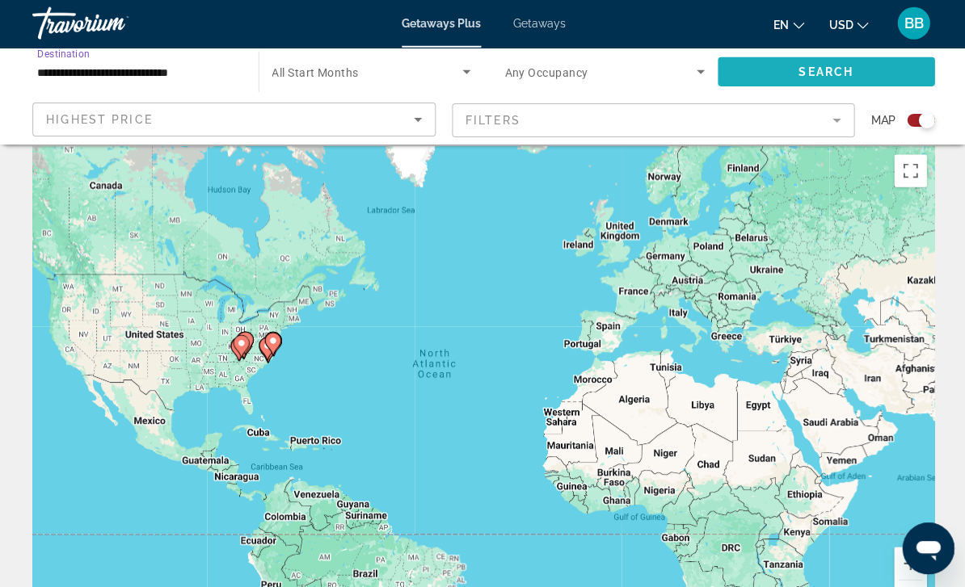
click at [815, 69] on span "Search" at bounding box center [824, 72] width 55 height 13
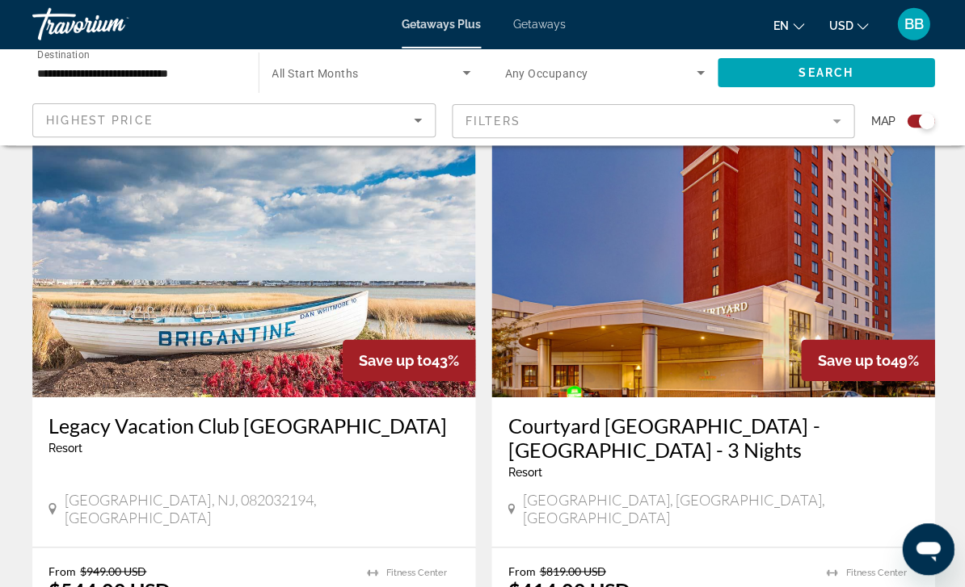
scroll to position [567, 0]
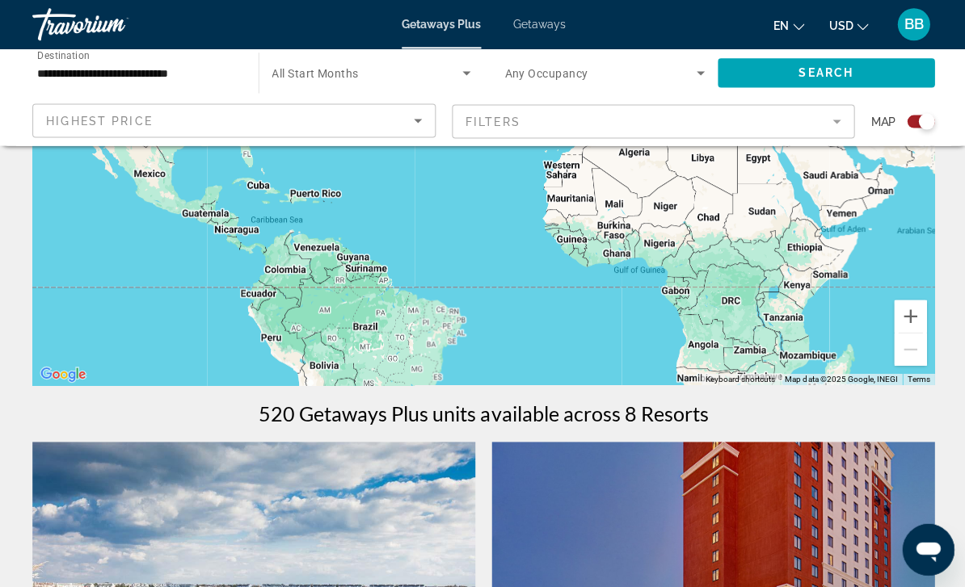
click at [177, 74] on input "**********" at bounding box center [137, 73] width 200 height 19
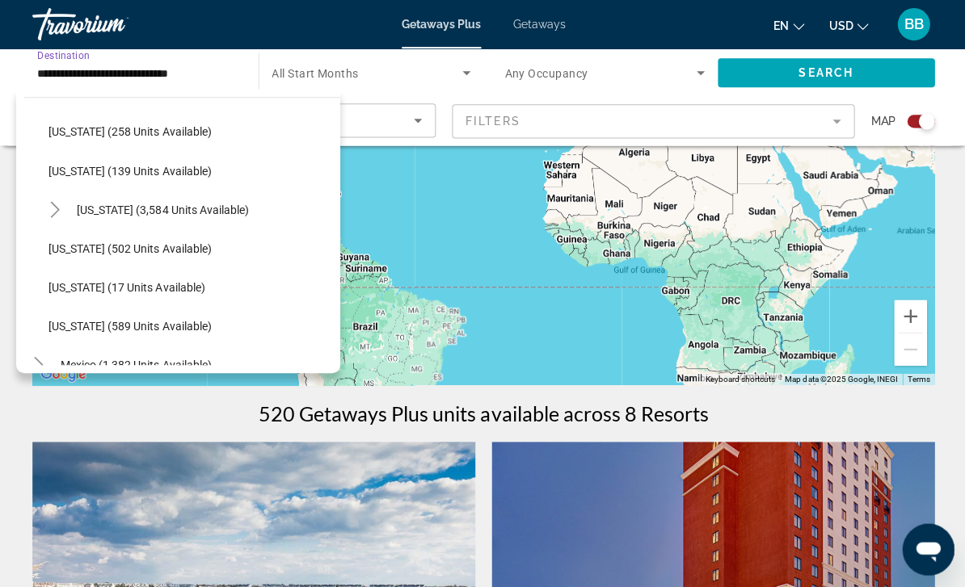
scroll to position [1293, 0]
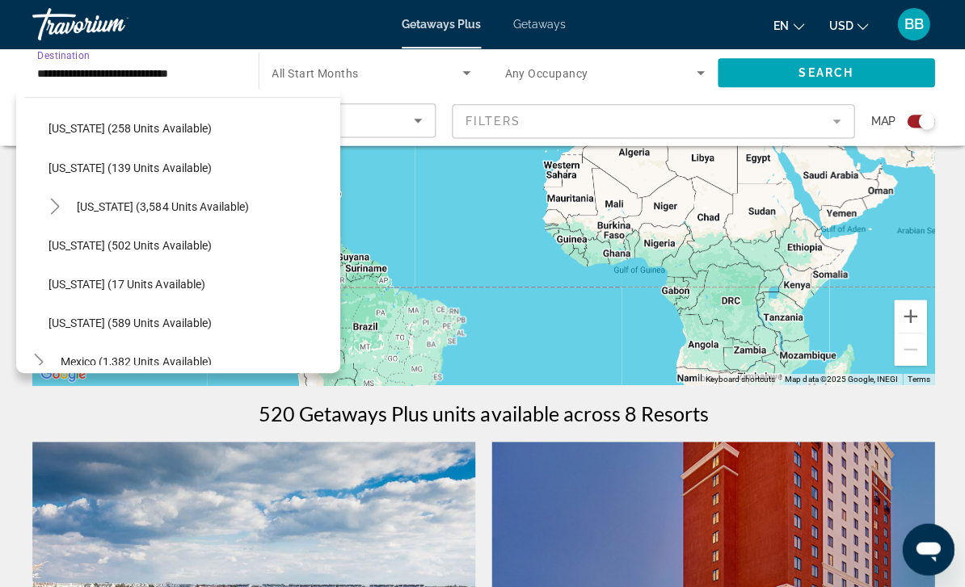
click at [205, 213] on span "Search widget" at bounding box center [162, 206] width 187 height 39
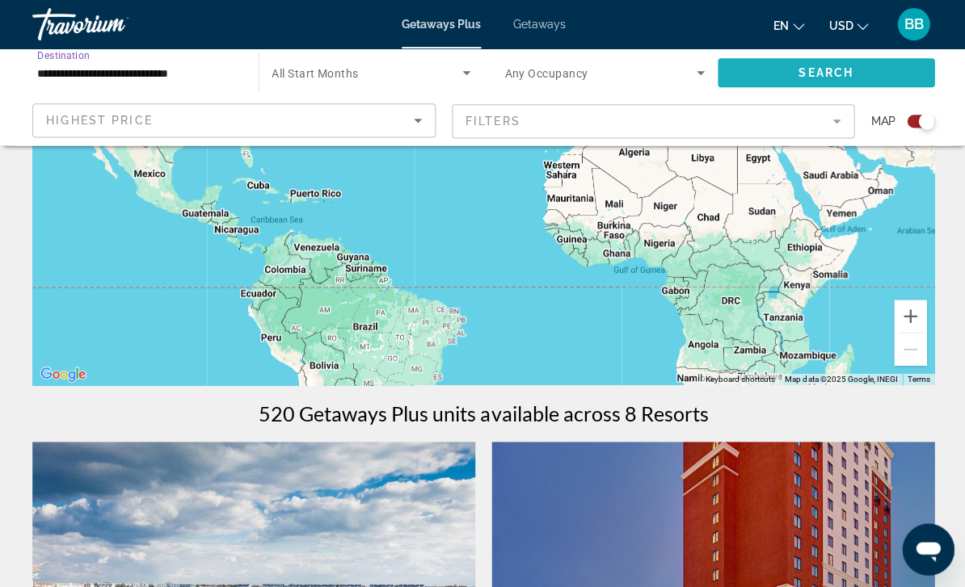
click at [818, 70] on span "Search" at bounding box center [824, 72] width 55 height 13
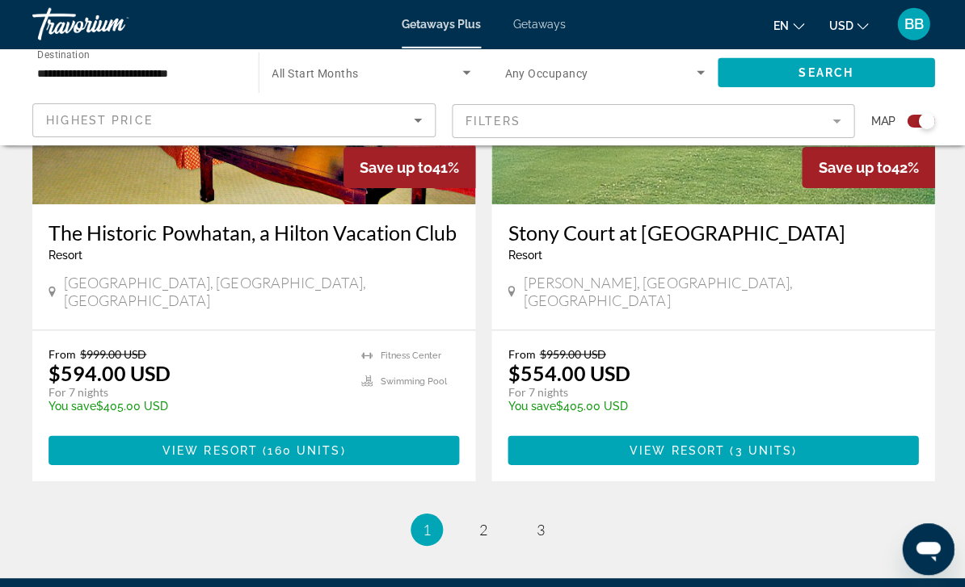
scroll to position [3673, 0]
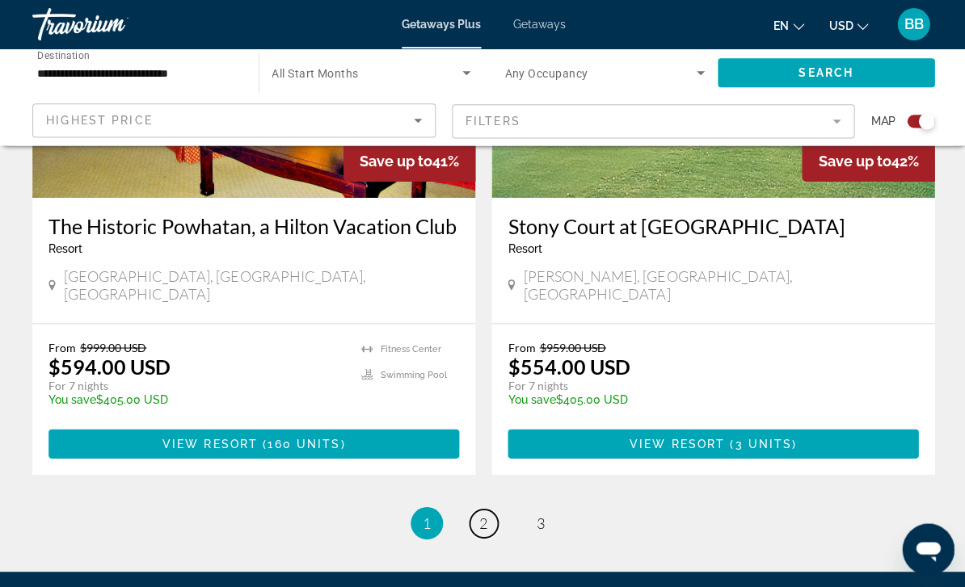
click at [486, 513] on span "2" at bounding box center [482, 522] width 8 height 18
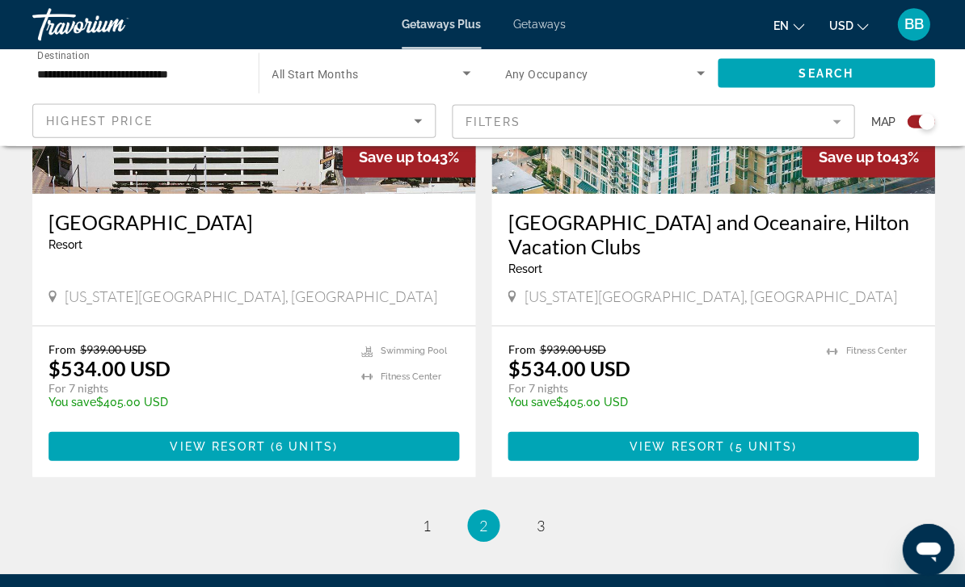
scroll to position [3673, 0]
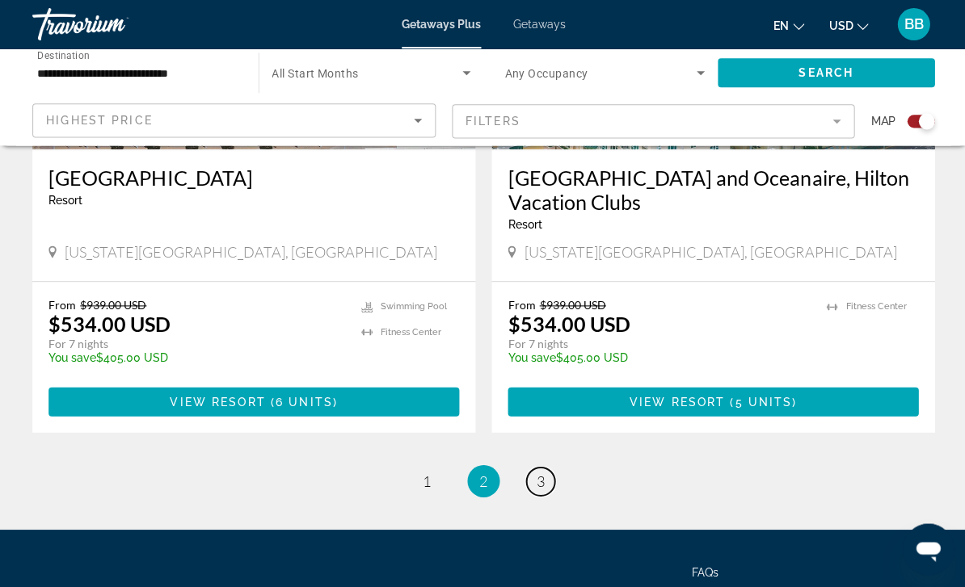
click at [549, 466] on link "page 3" at bounding box center [539, 480] width 28 height 28
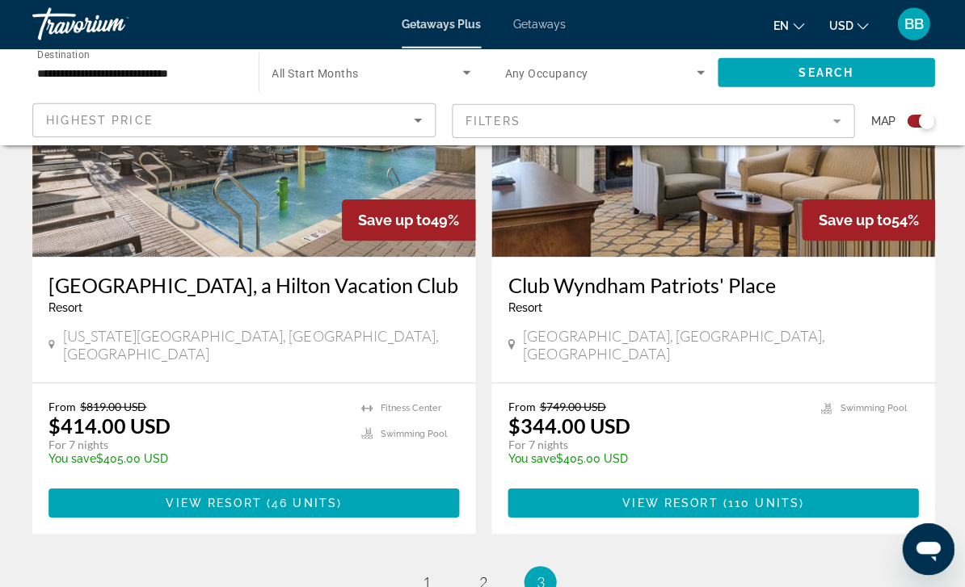
scroll to position [2376, 0]
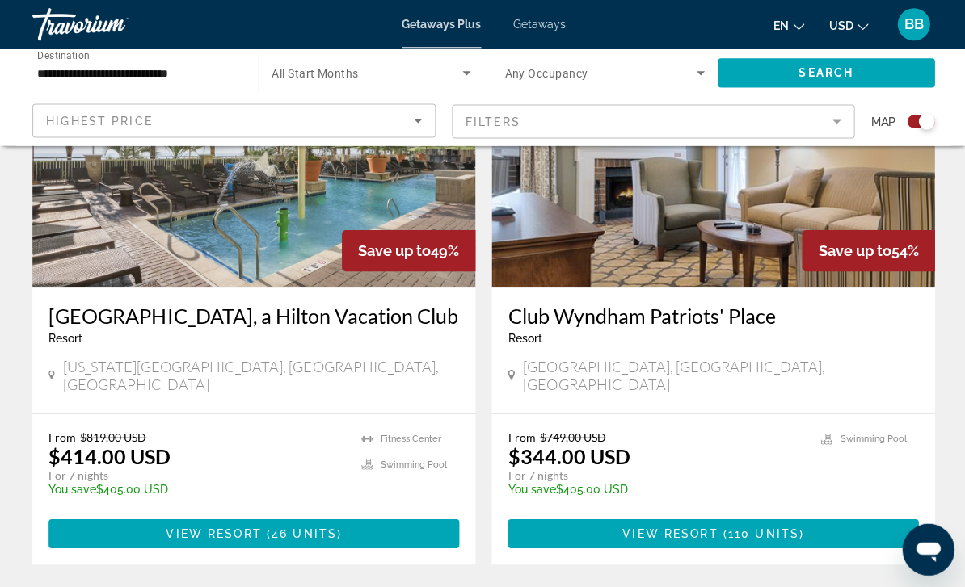
click at [204, 74] on input "**********" at bounding box center [137, 73] width 200 height 19
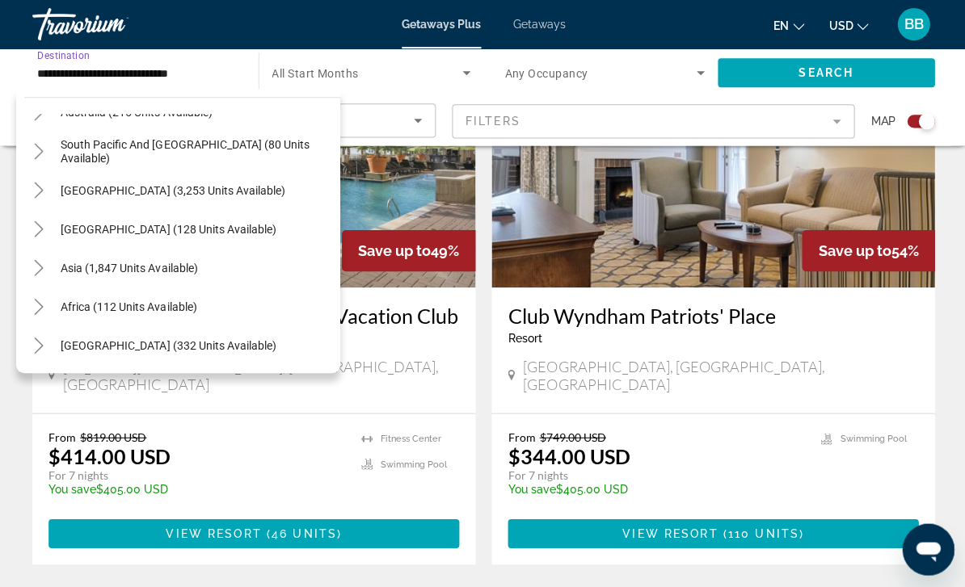
scroll to position [1813, 0]
click at [225, 199] on span "Search widget" at bounding box center [173, 189] width 240 height 39
type input "**********"
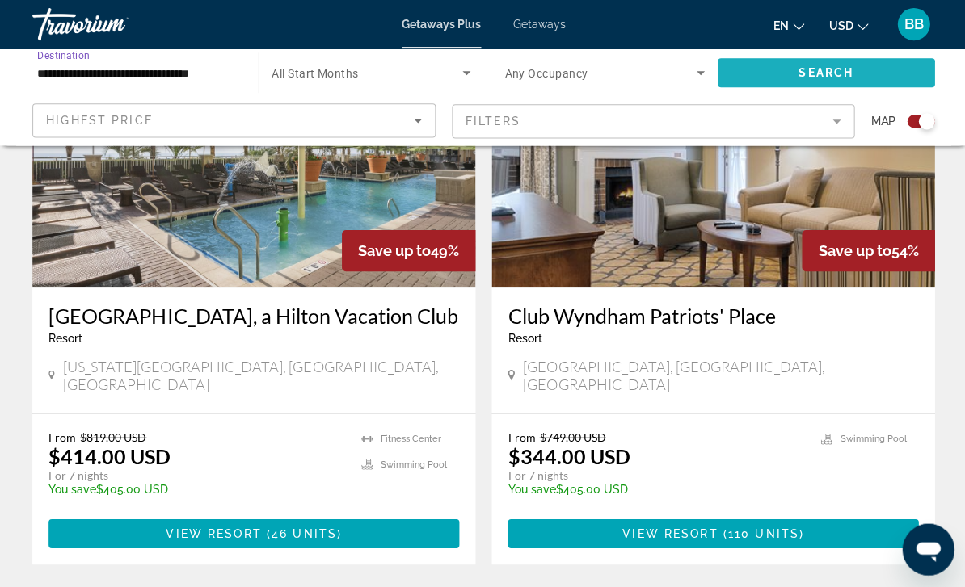
click at [797, 76] on span "Search" at bounding box center [824, 72] width 55 height 13
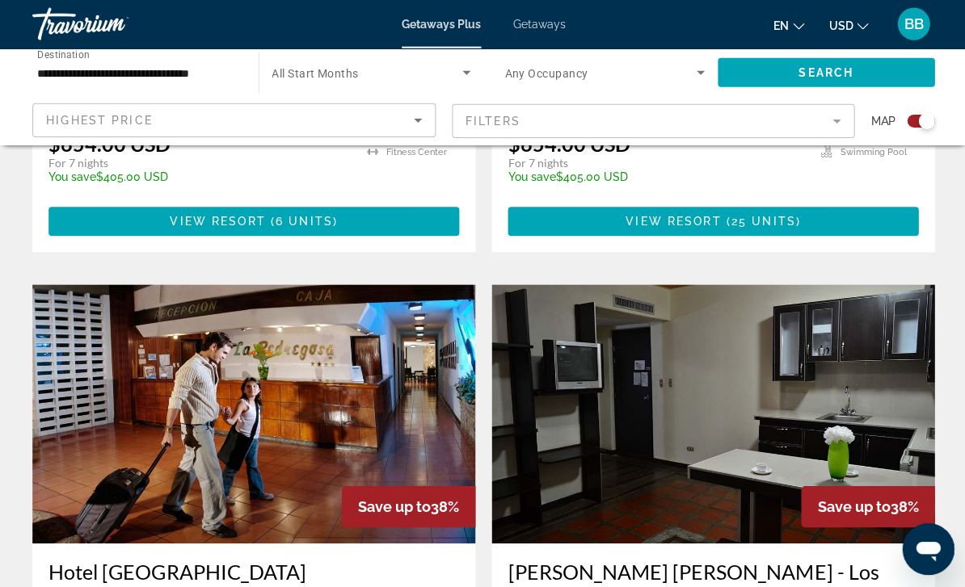
scroll to position [2127, 0]
